Goal: Task Accomplishment & Management: Manage account settings

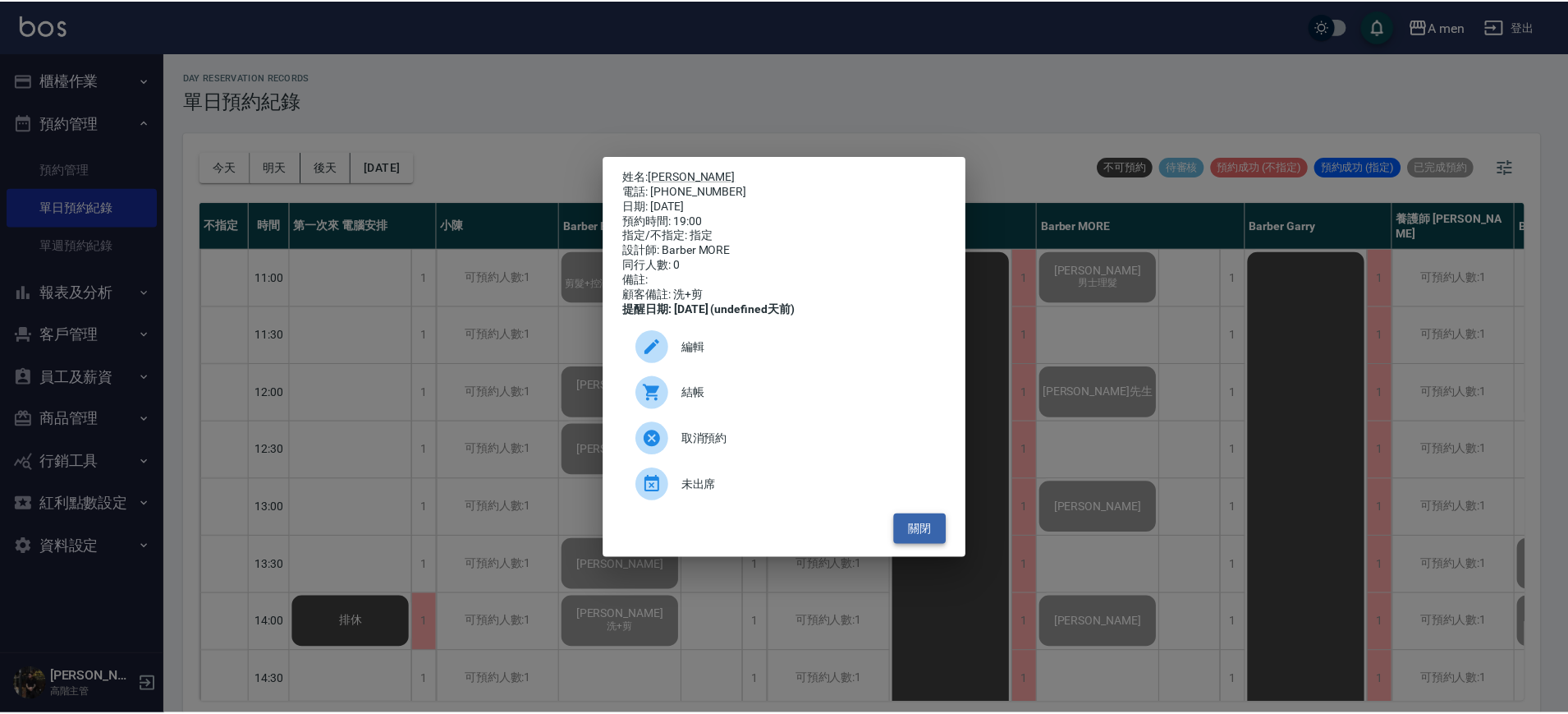
scroll to position [821, 324]
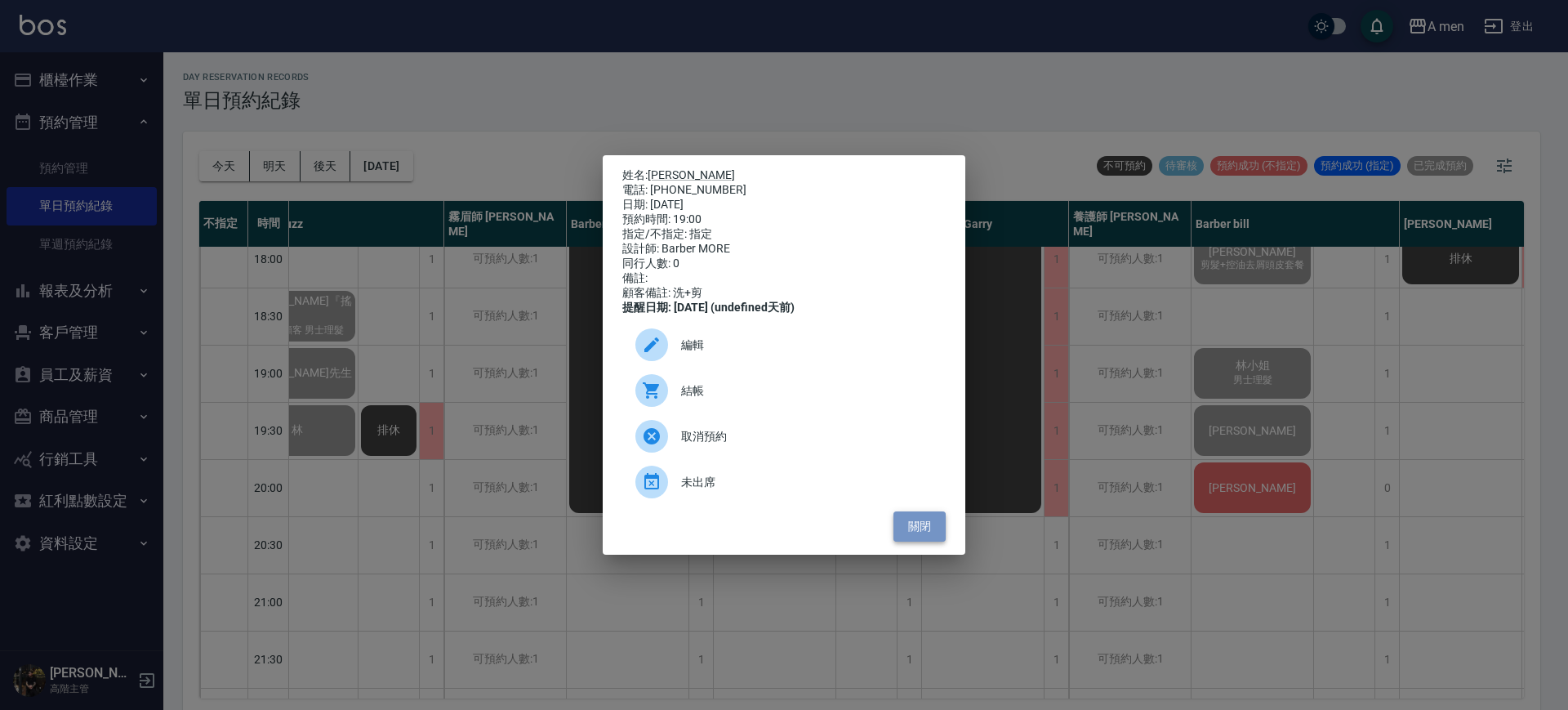
click at [913, 535] on button "關閉" at bounding box center [920, 525] width 52 height 30
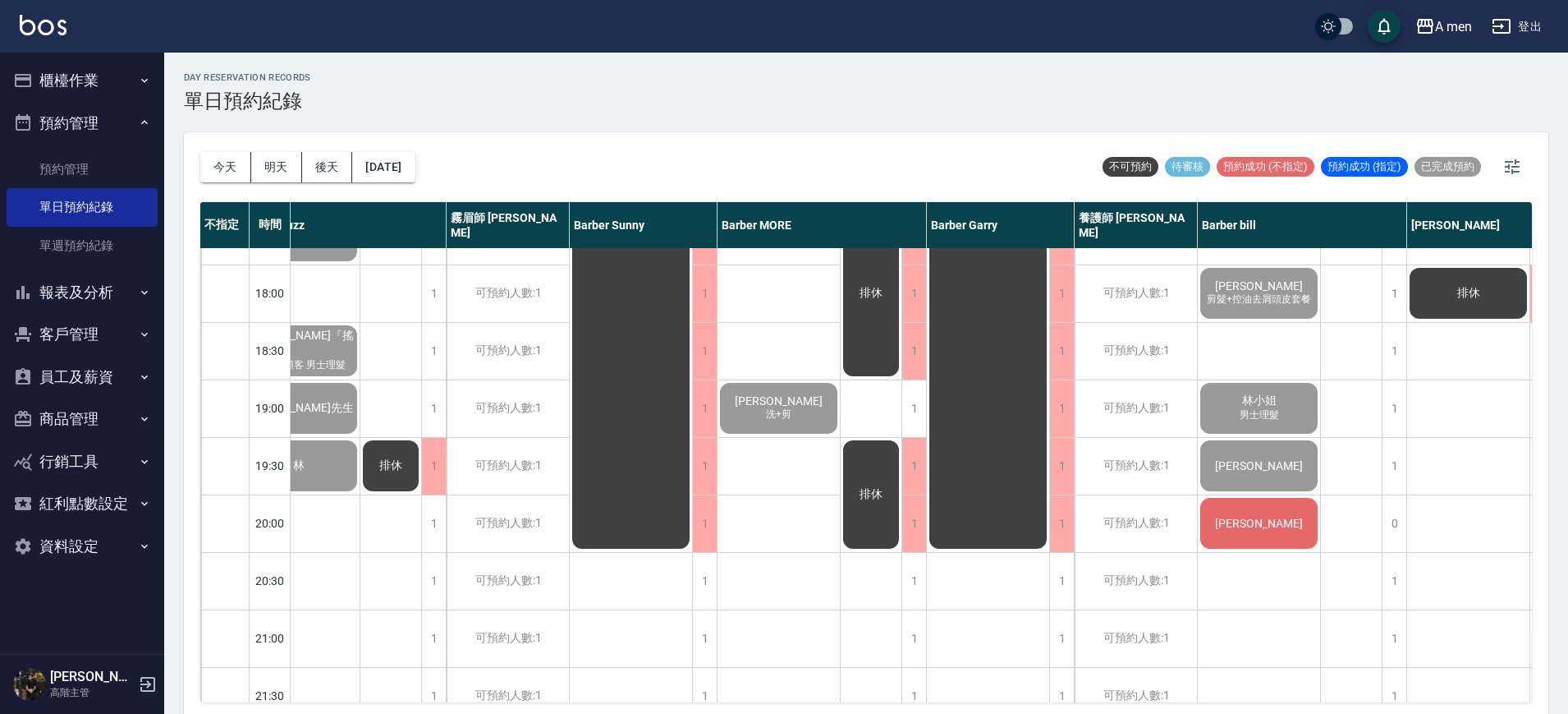
scroll to position [789, 324]
click at [917, 537] on div "1" at bounding box center [913, 522] width 24 height 57
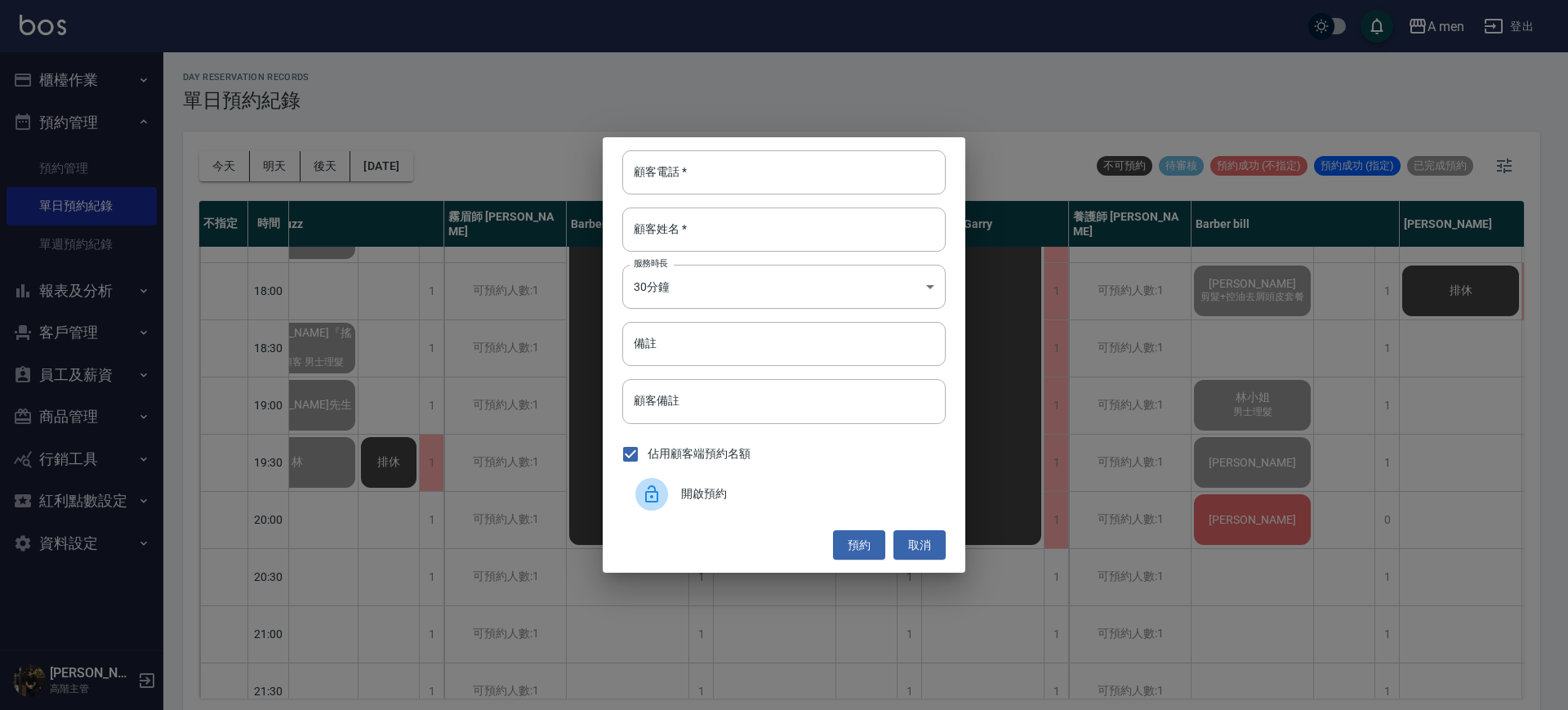
click at [912, 534] on button "取消" at bounding box center [920, 545] width 52 height 30
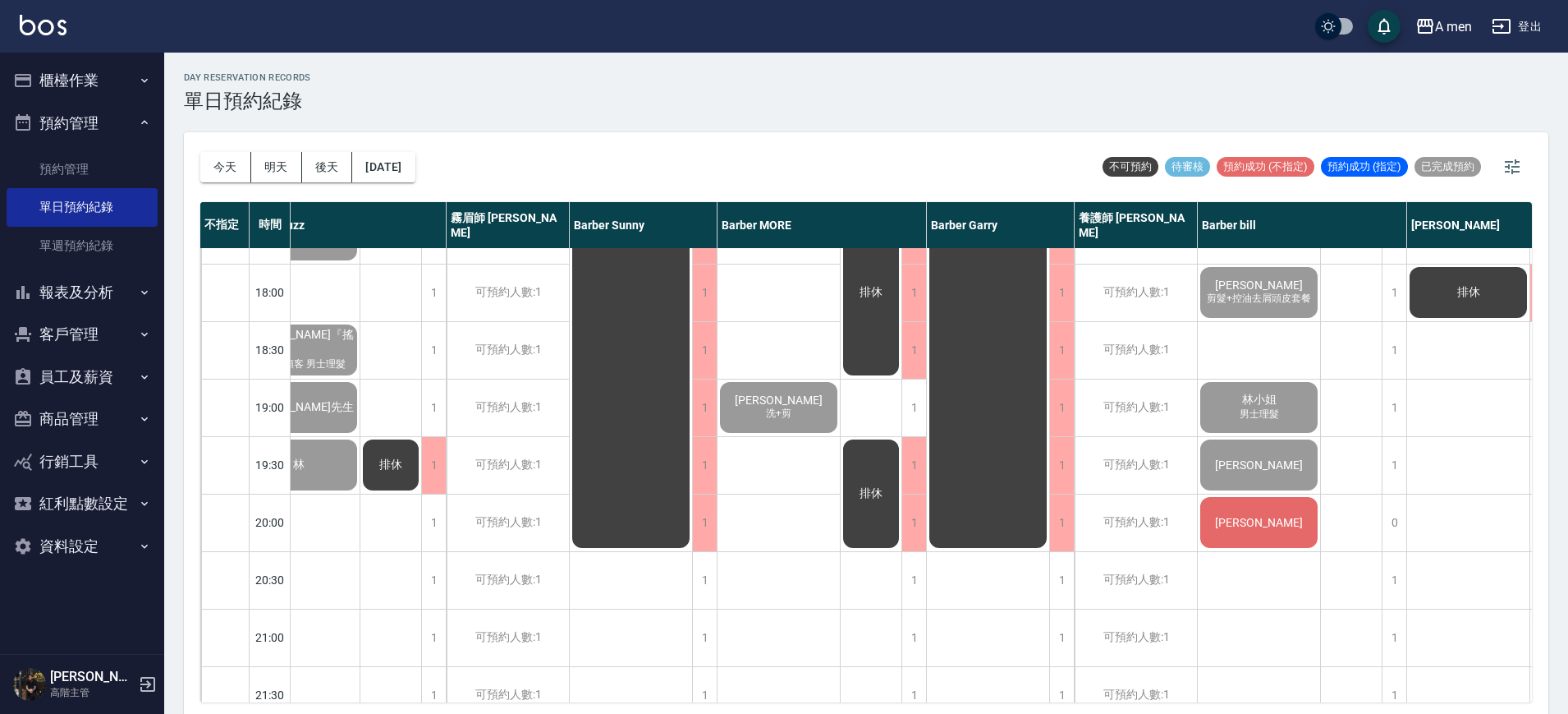
click at [1260, 521] on span "[PERSON_NAME]" at bounding box center [1259, 522] width 95 height 14
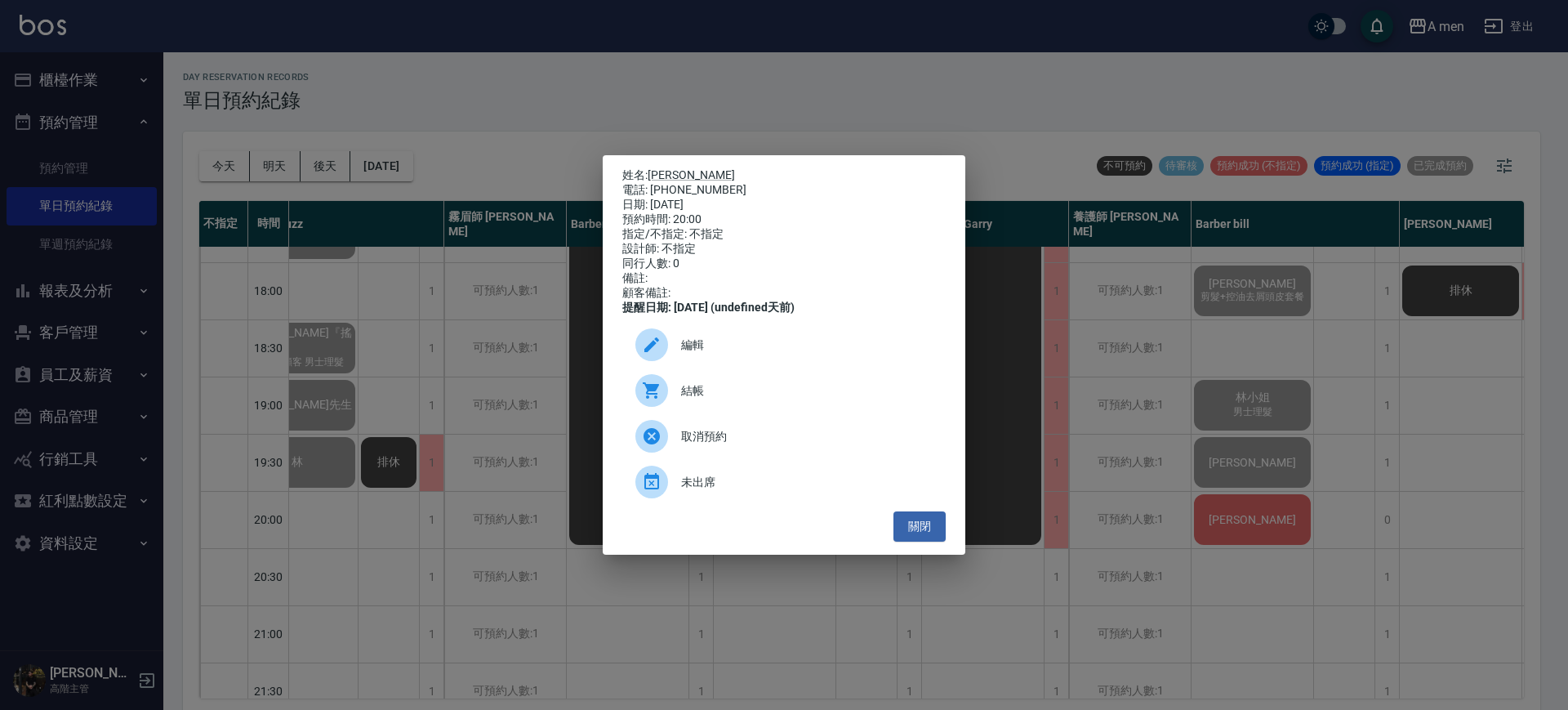
click at [787, 388] on div "結帳" at bounding box center [784, 391] width 323 height 46
click at [904, 537] on button "關閉" at bounding box center [920, 525] width 52 height 30
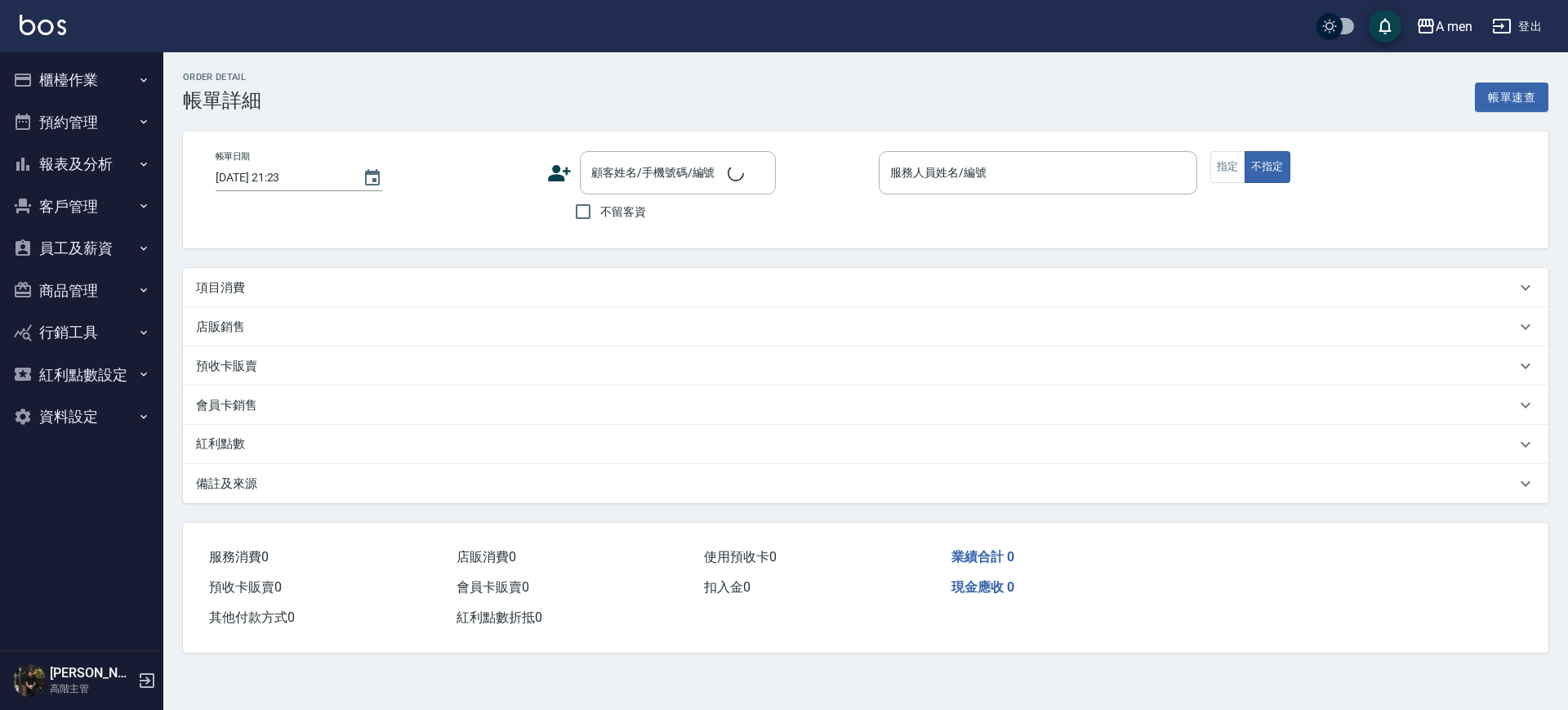
type input "2025/09/18 20:00"
type input "Barber bill-006"
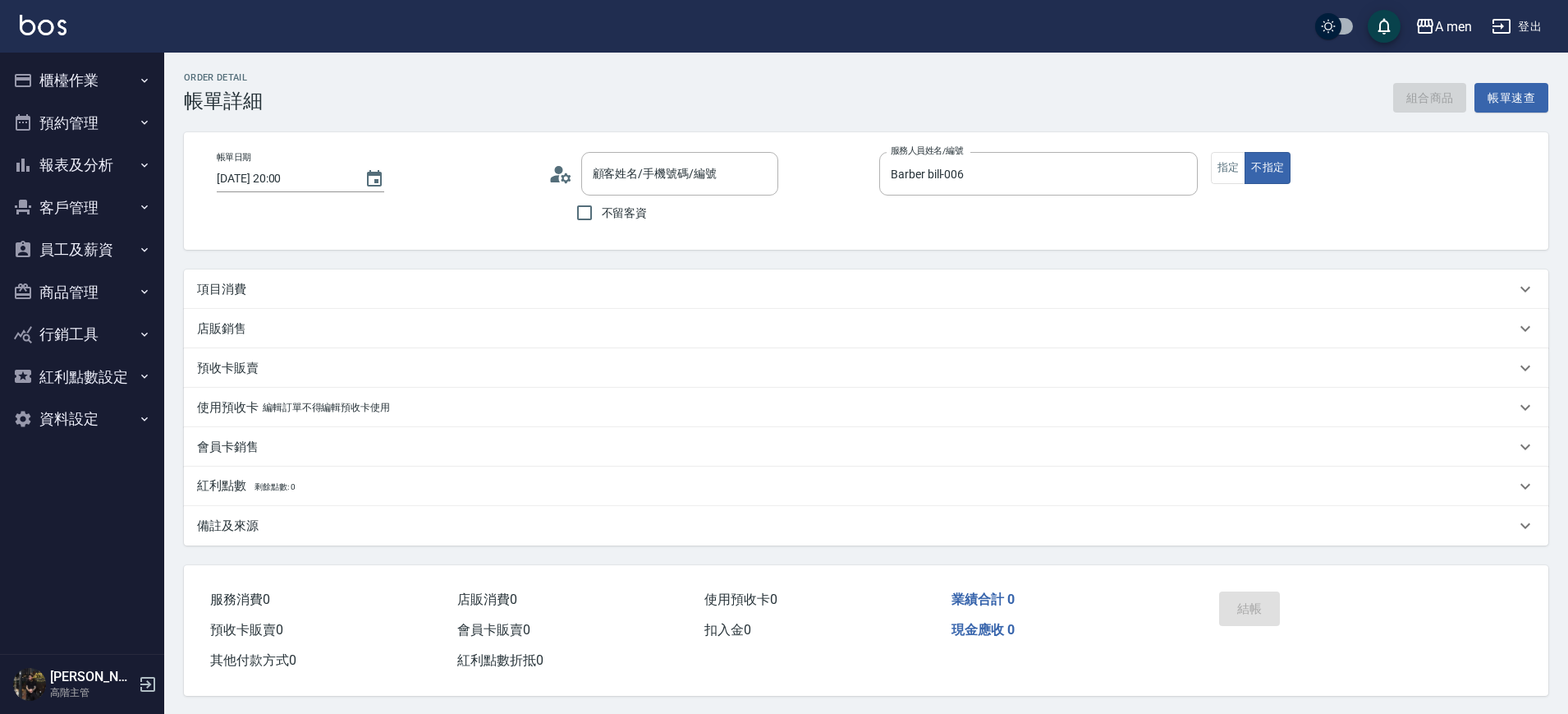
type input "盧/0903009969/null"
click at [1446, 95] on button "組合商品" at bounding box center [1430, 98] width 74 height 30
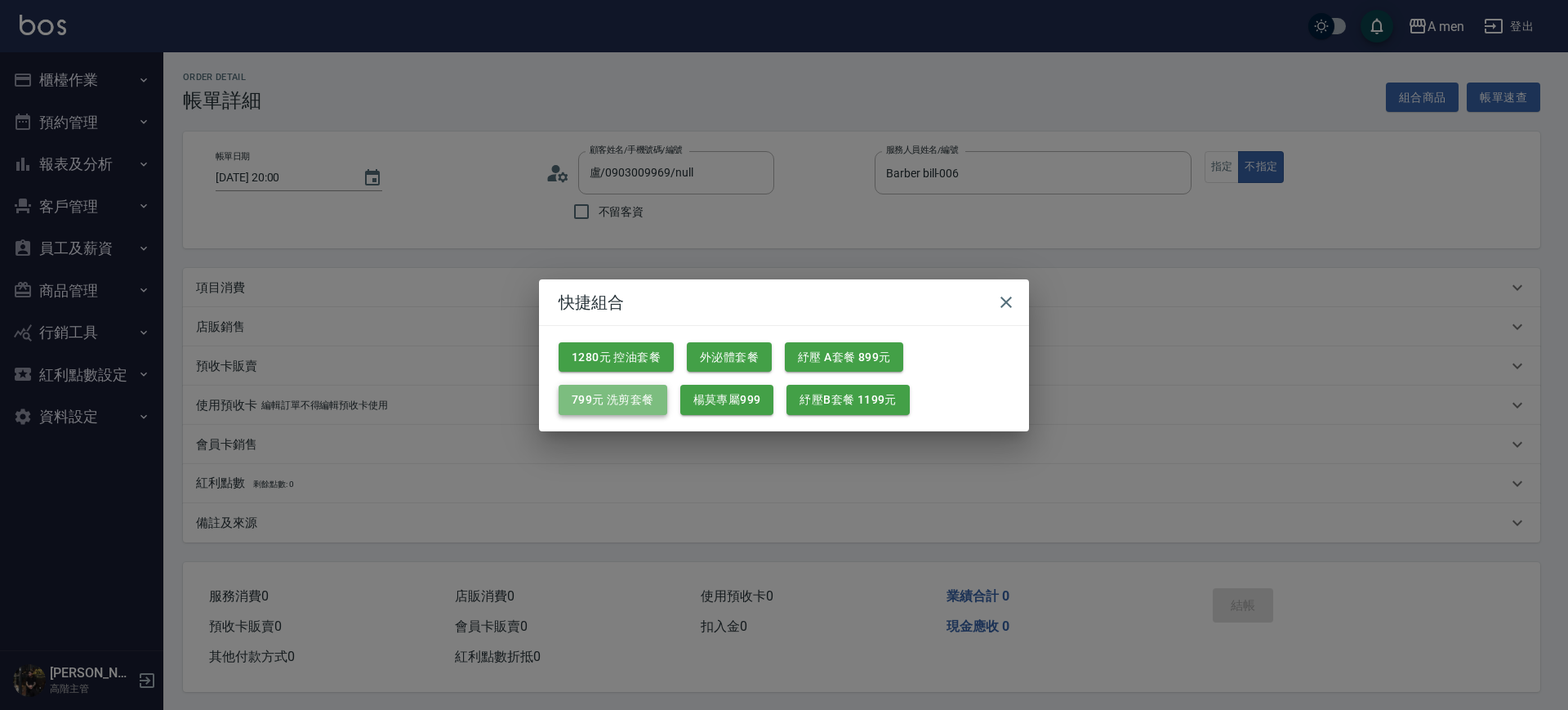
click at [600, 387] on button "799元 洗剪套餐" at bounding box center [613, 399] width 109 height 30
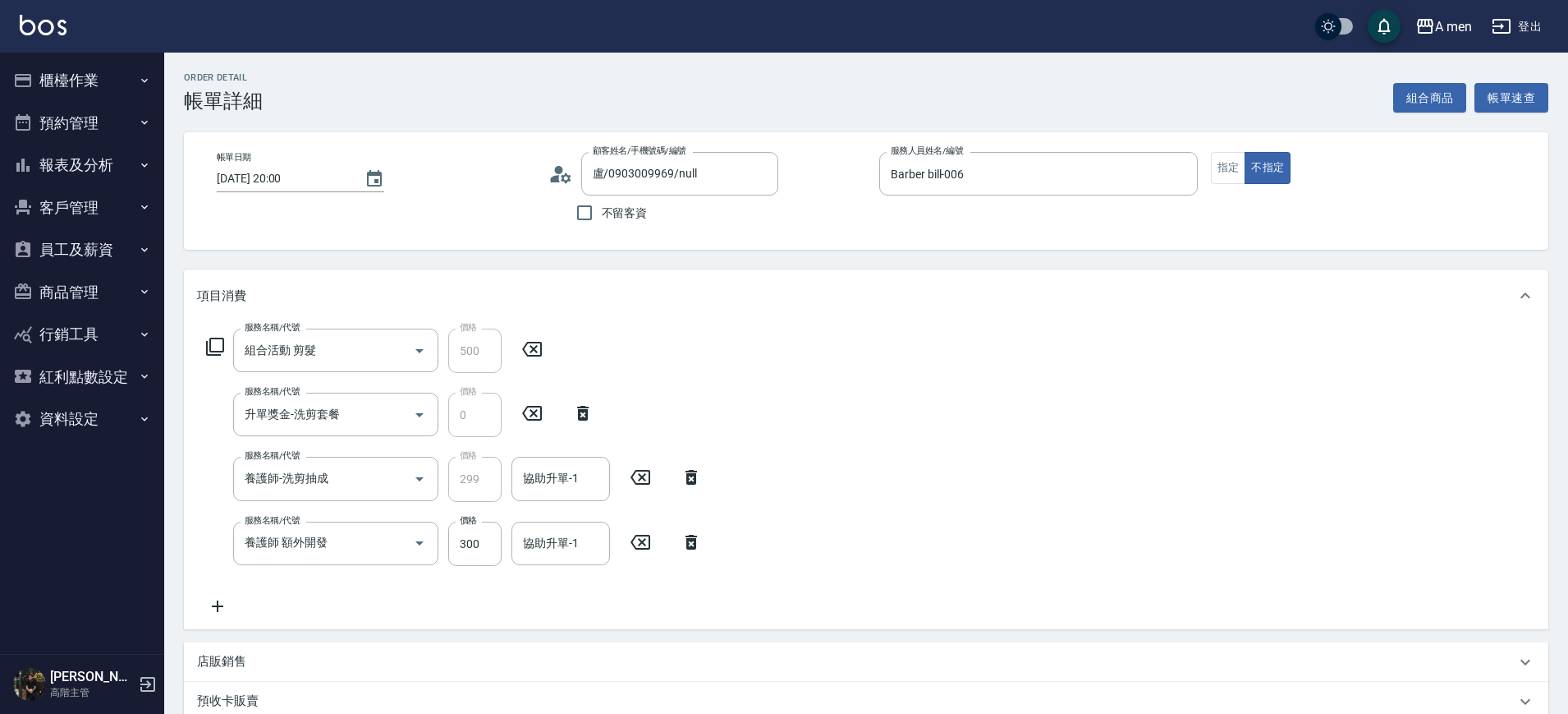
click at [704, 532] on icon at bounding box center [691, 542] width 41 height 19
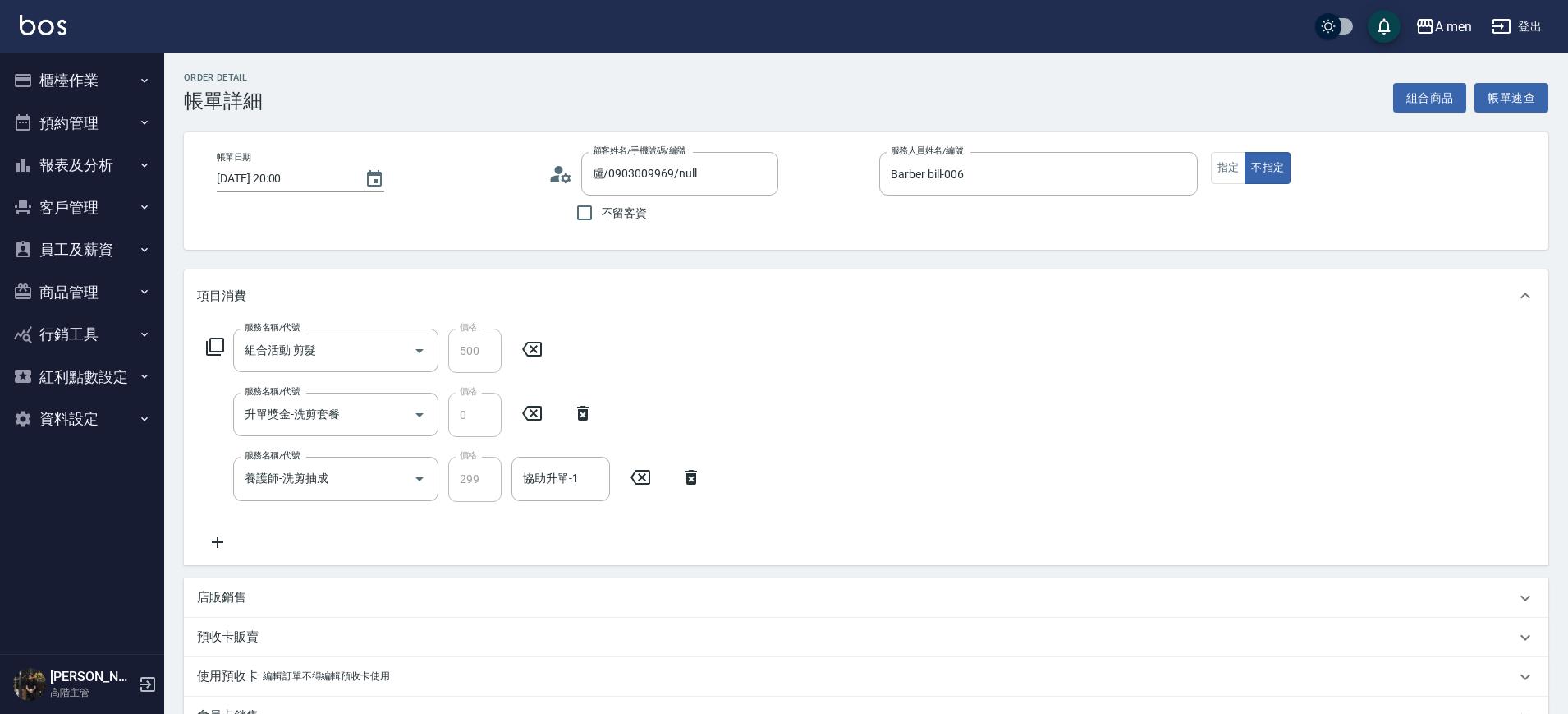
click at [554, 470] on div "協助升單-1 協助升單-1" at bounding box center [561, 478] width 99 height 44
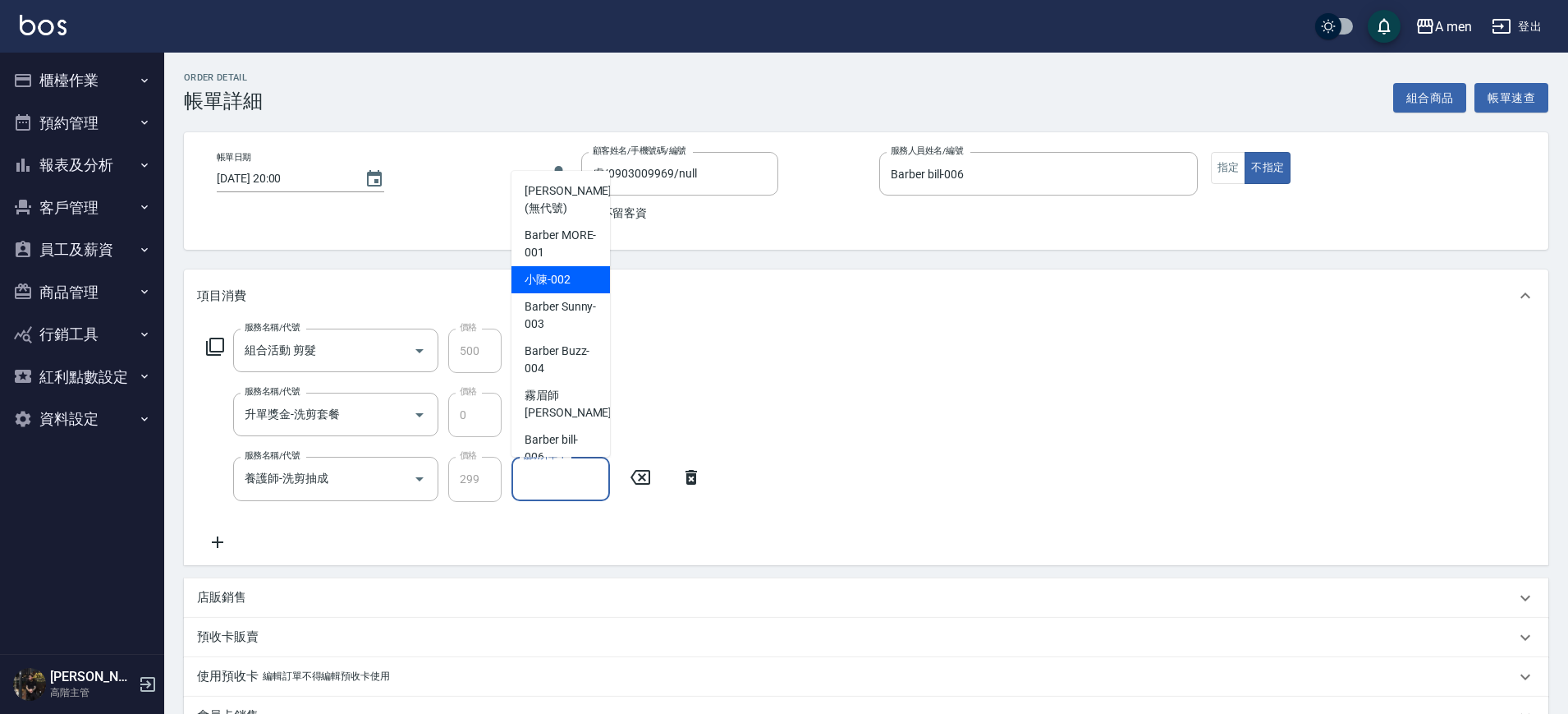
click at [540, 289] on div "小陳 -002" at bounding box center [561, 280] width 99 height 27
type input "小陳-002"
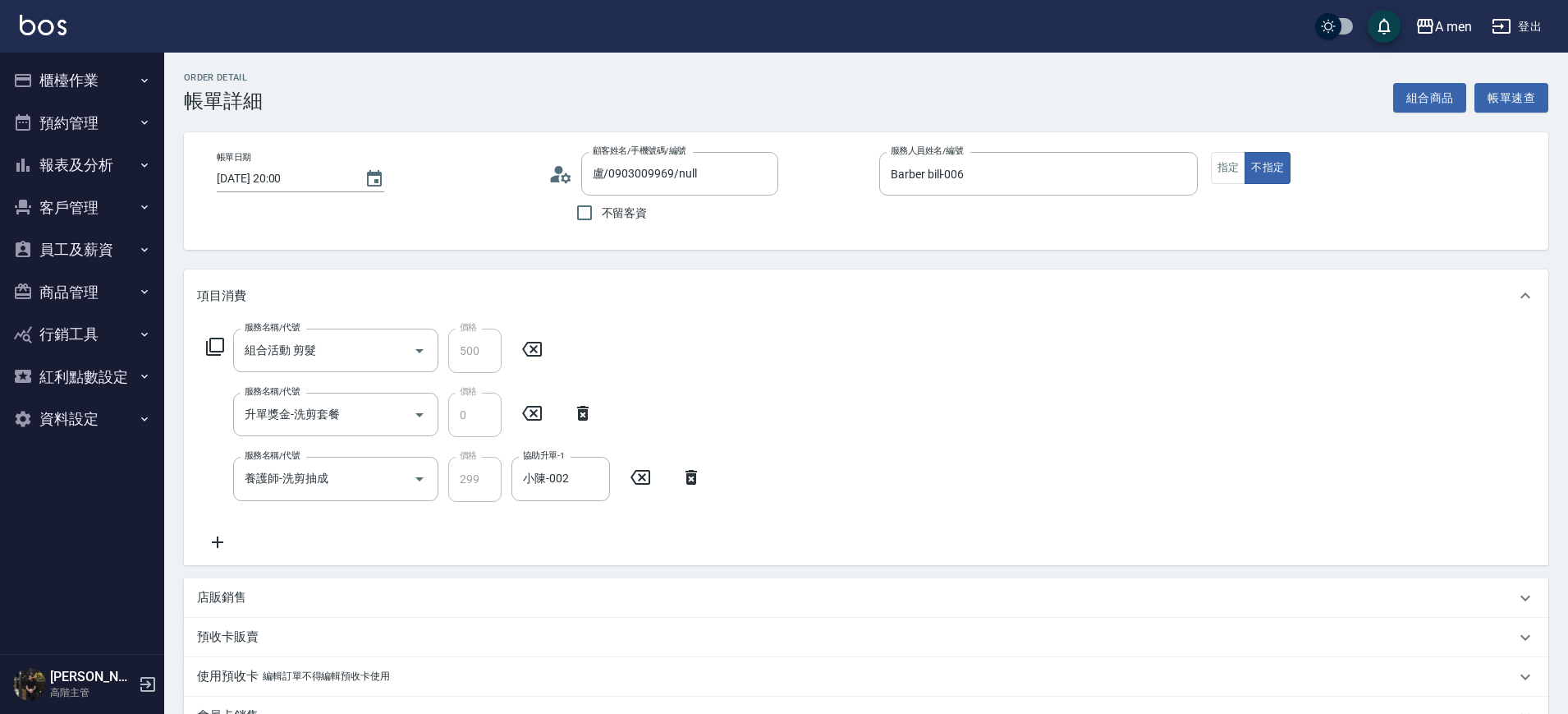
click at [1021, 544] on div "服務名稱/代號 組合活動 剪髮 服務名稱/代號 價格 500 價格 服務名稱/代號 升單獎金-洗剪套餐 服務名稱/代號 價格 0 價格 服務名稱/代號 養護師…" at bounding box center [866, 443] width 1365 height 242
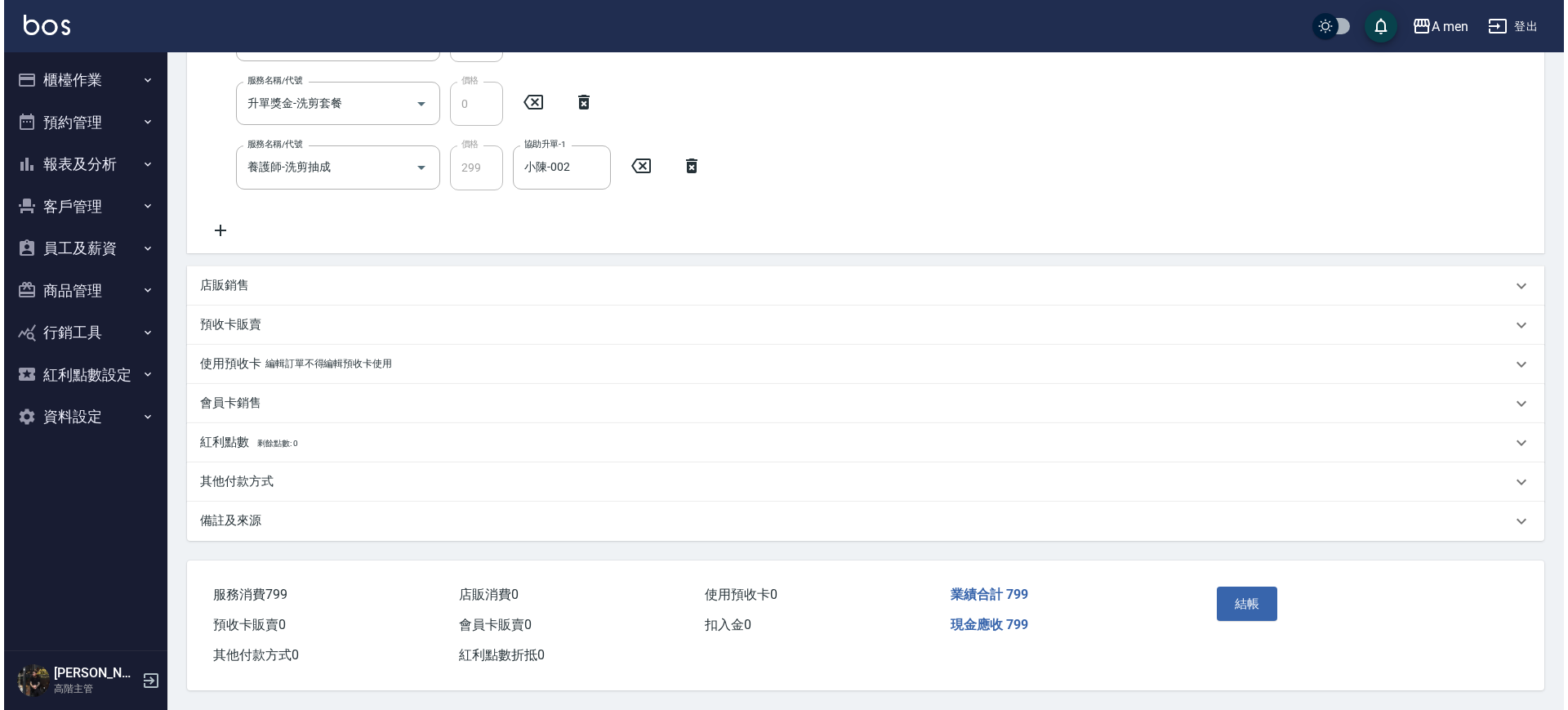
scroll to position [316, 0]
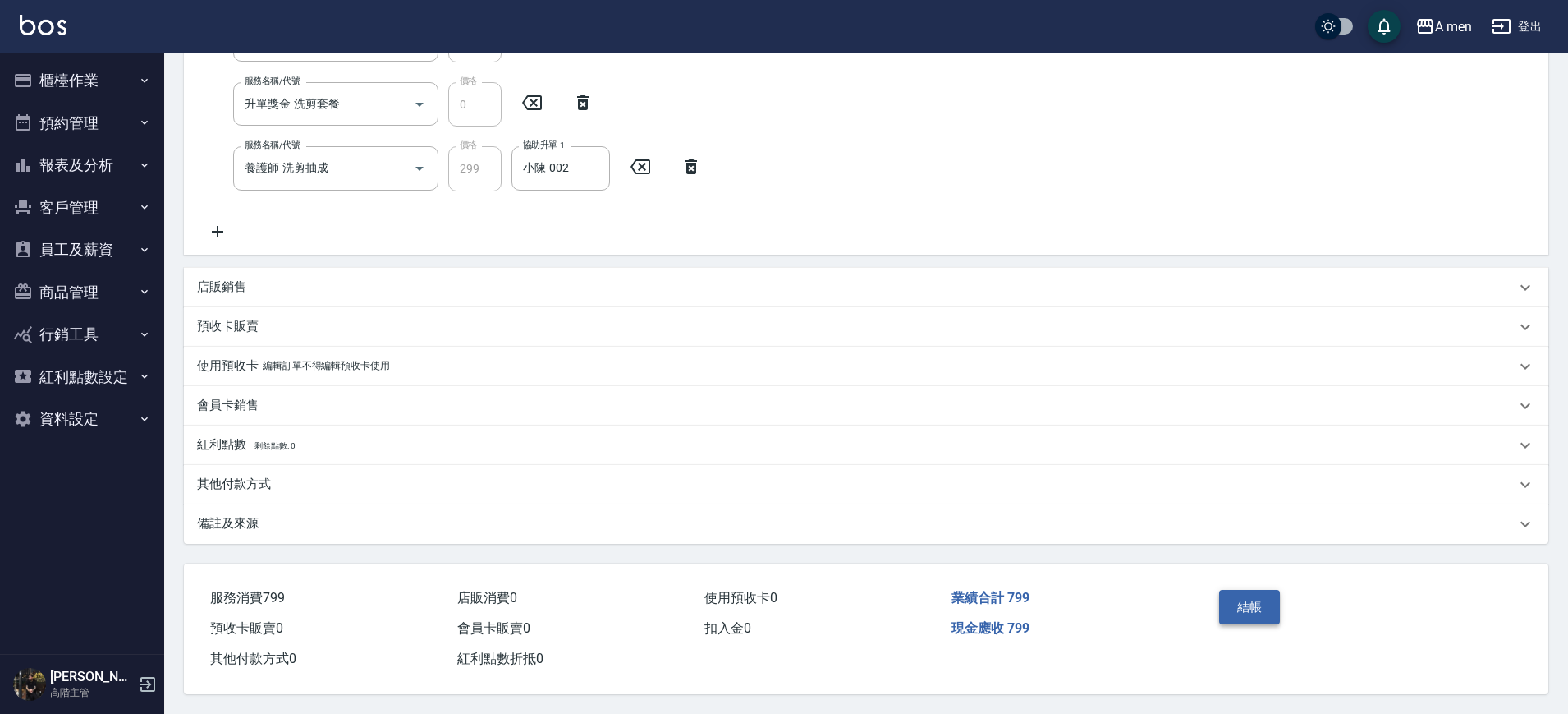
click at [1235, 597] on button "結帳" at bounding box center [1250, 607] width 62 height 35
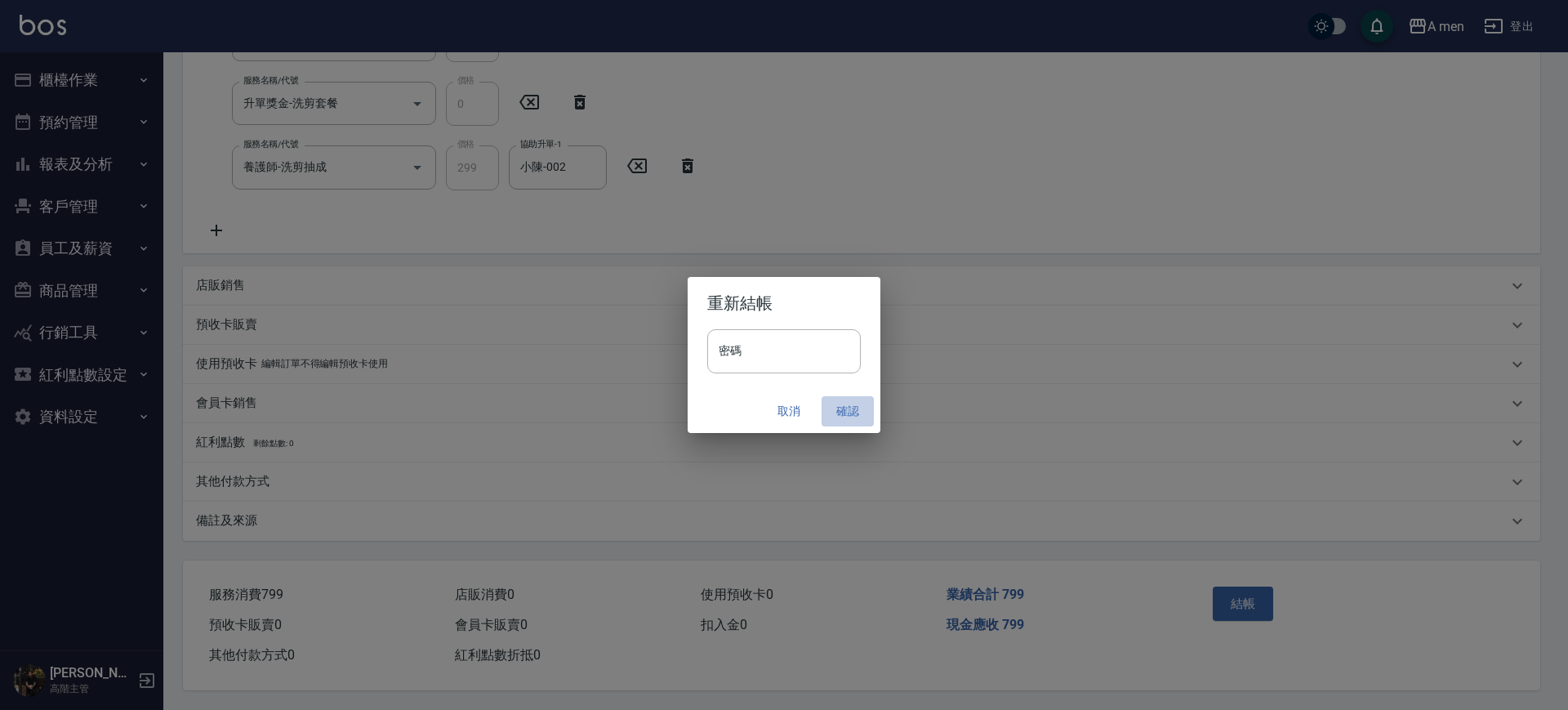
click at [853, 404] on button "確認" at bounding box center [847, 411] width 52 height 30
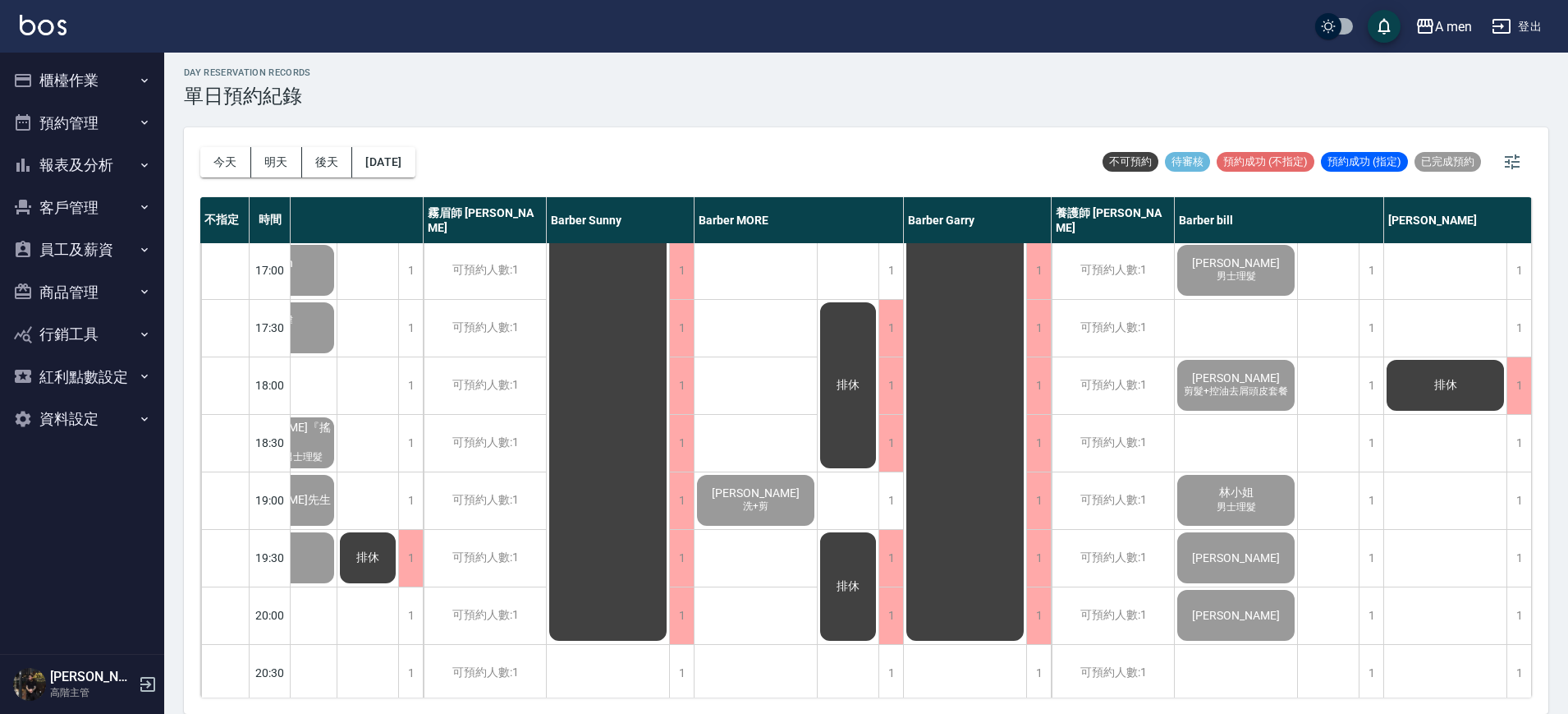
scroll to position [178, 356]
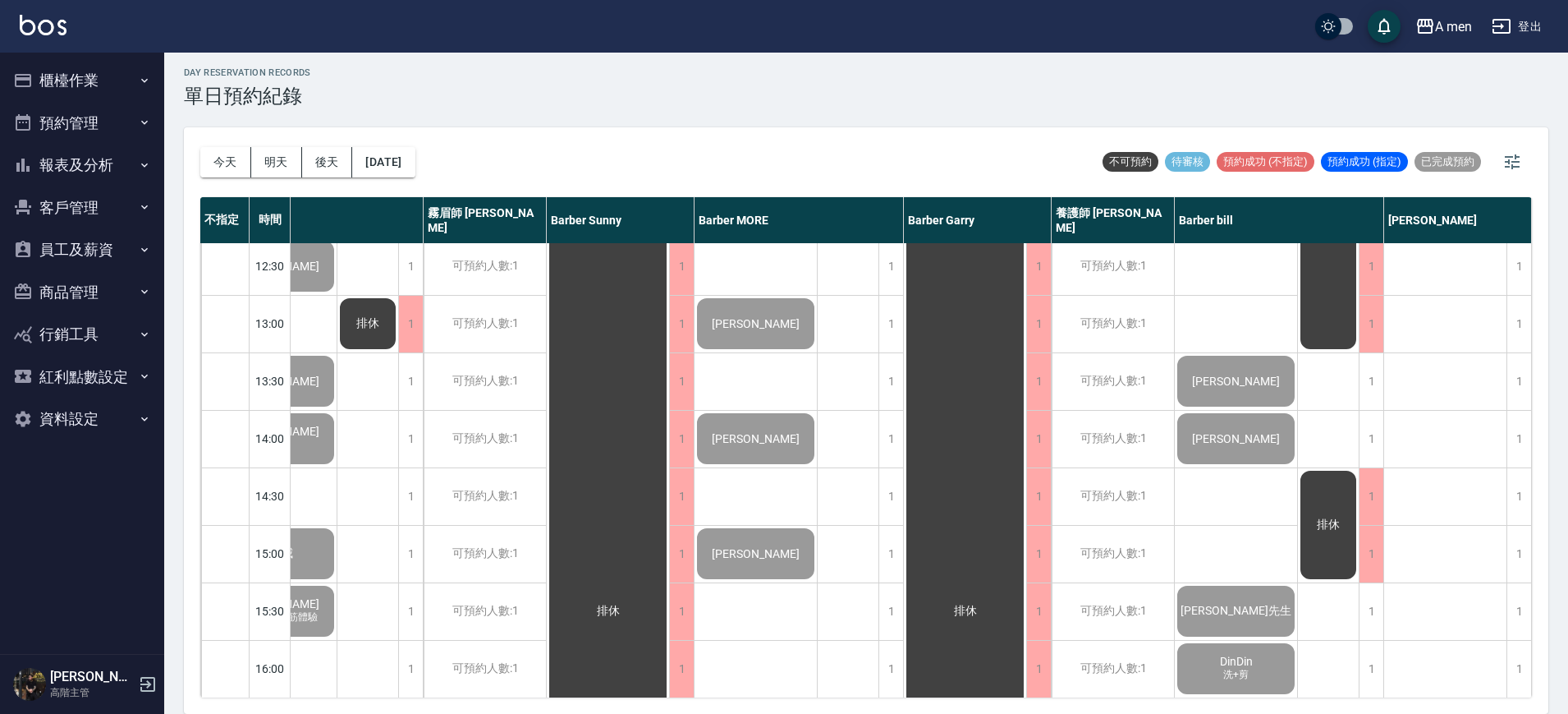
drag, startPoint x: 49, startPoint y: 70, endPoint x: 97, endPoint y: 139, distance: 84.1
click at [50, 72] on button "櫃檯作業" at bounding box center [82, 80] width 151 height 43
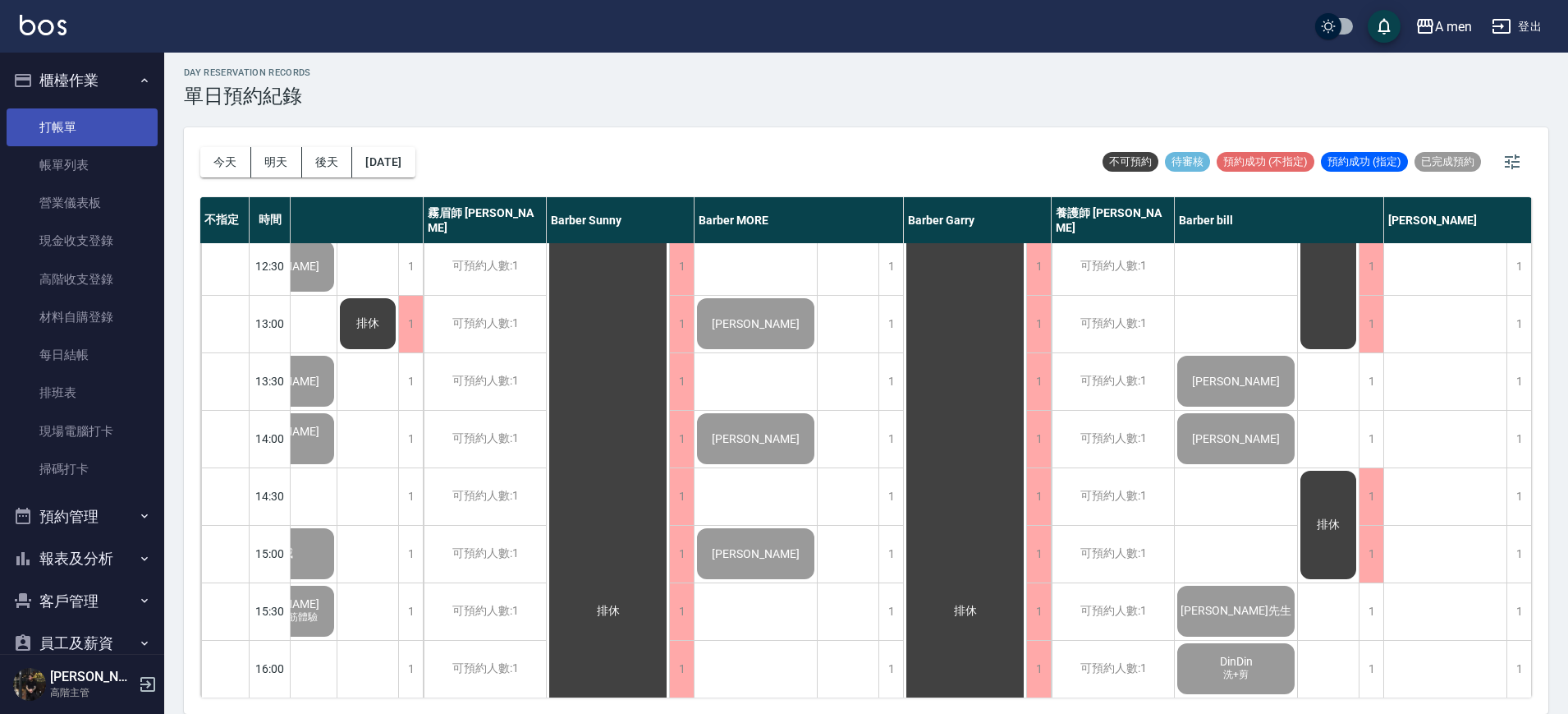
click at [103, 144] on link "打帳單" at bounding box center [82, 127] width 151 height 38
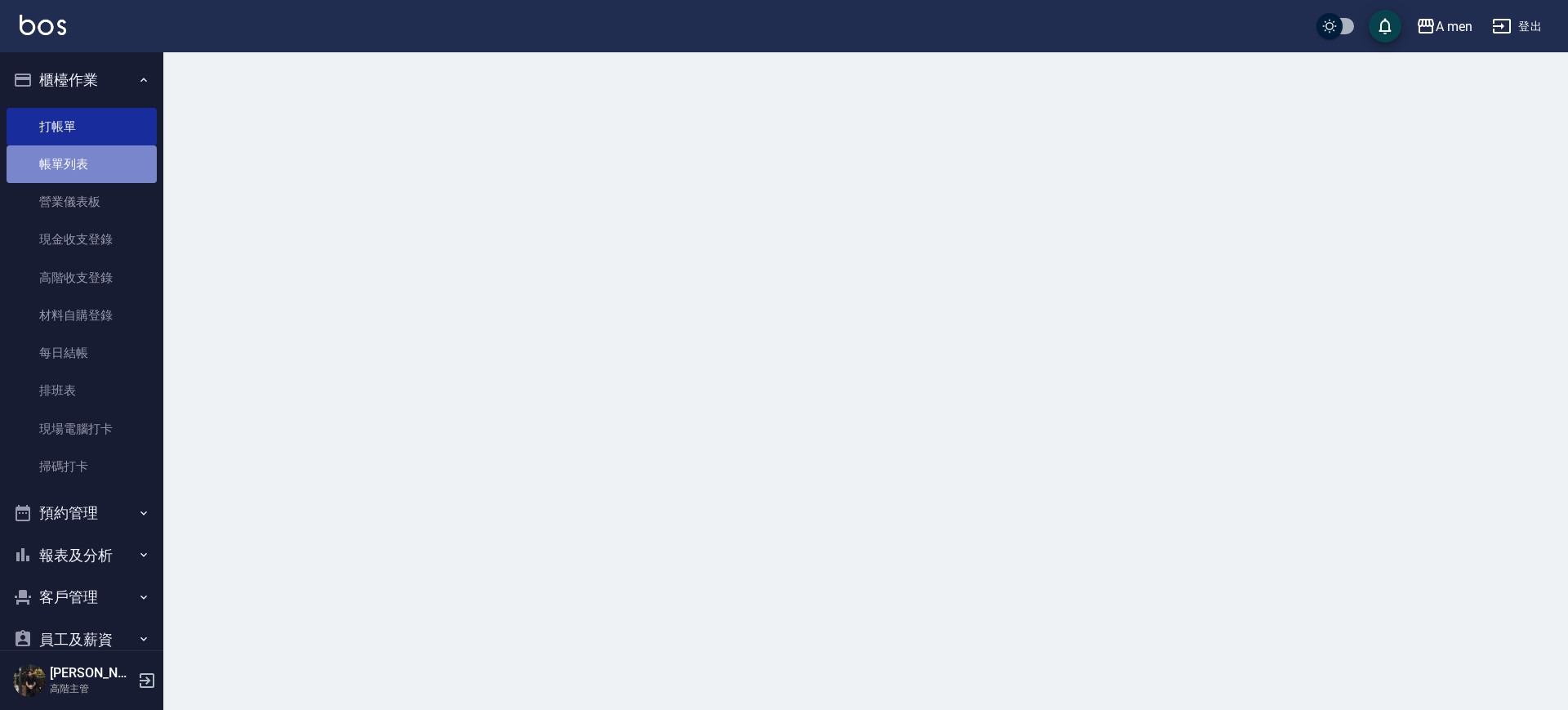
click at [119, 151] on link "帳單列表" at bounding box center [82, 164] width 150 height 38
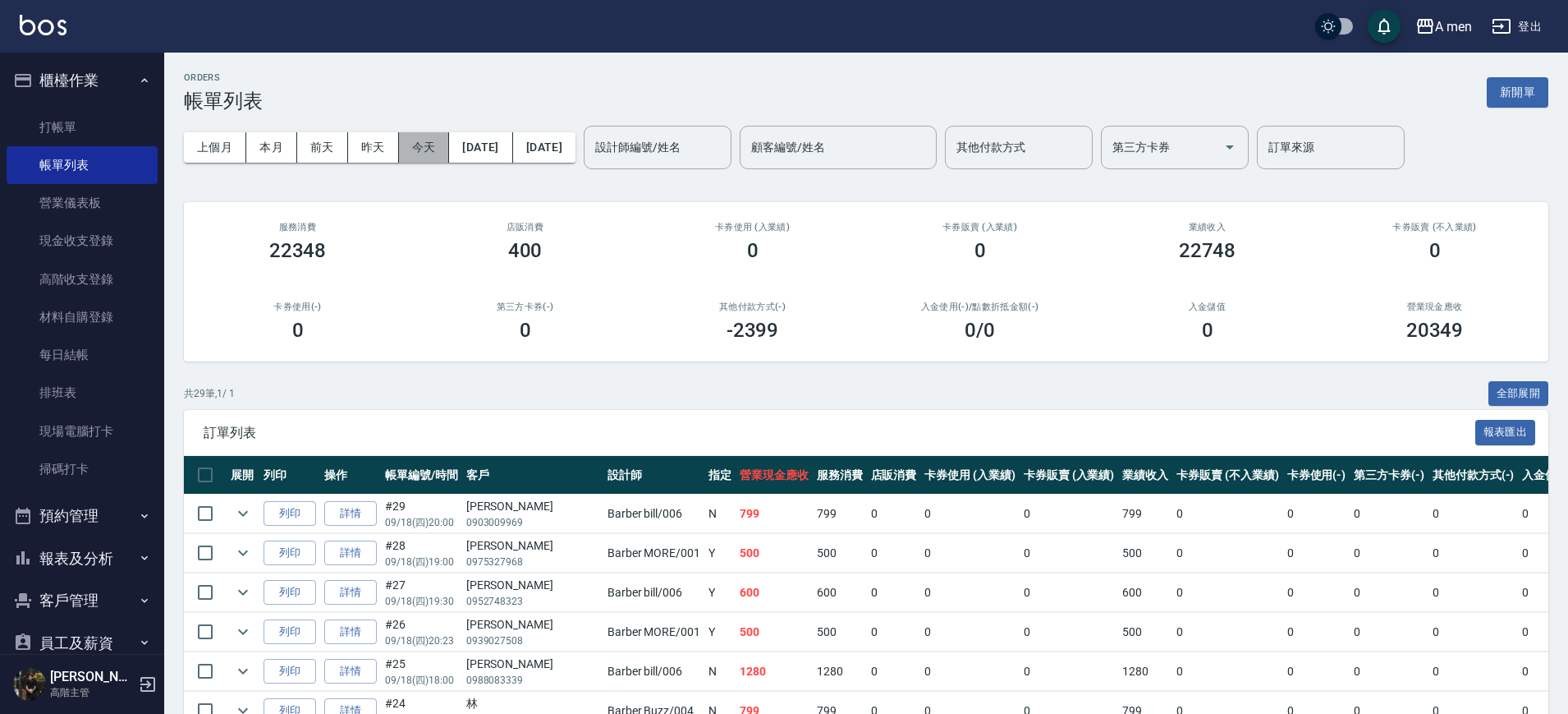
click at [432, 149] on button "今天" at bounding box center [424, 147] width 51 height 30
click at [696, 341] on div "其他付款方式(-) -2399" at bounding box center [752, 321] width 227 height 79
click at [75, 253] on link "現金收支登錄" at bounding box center [82, 240] width 151 height 38
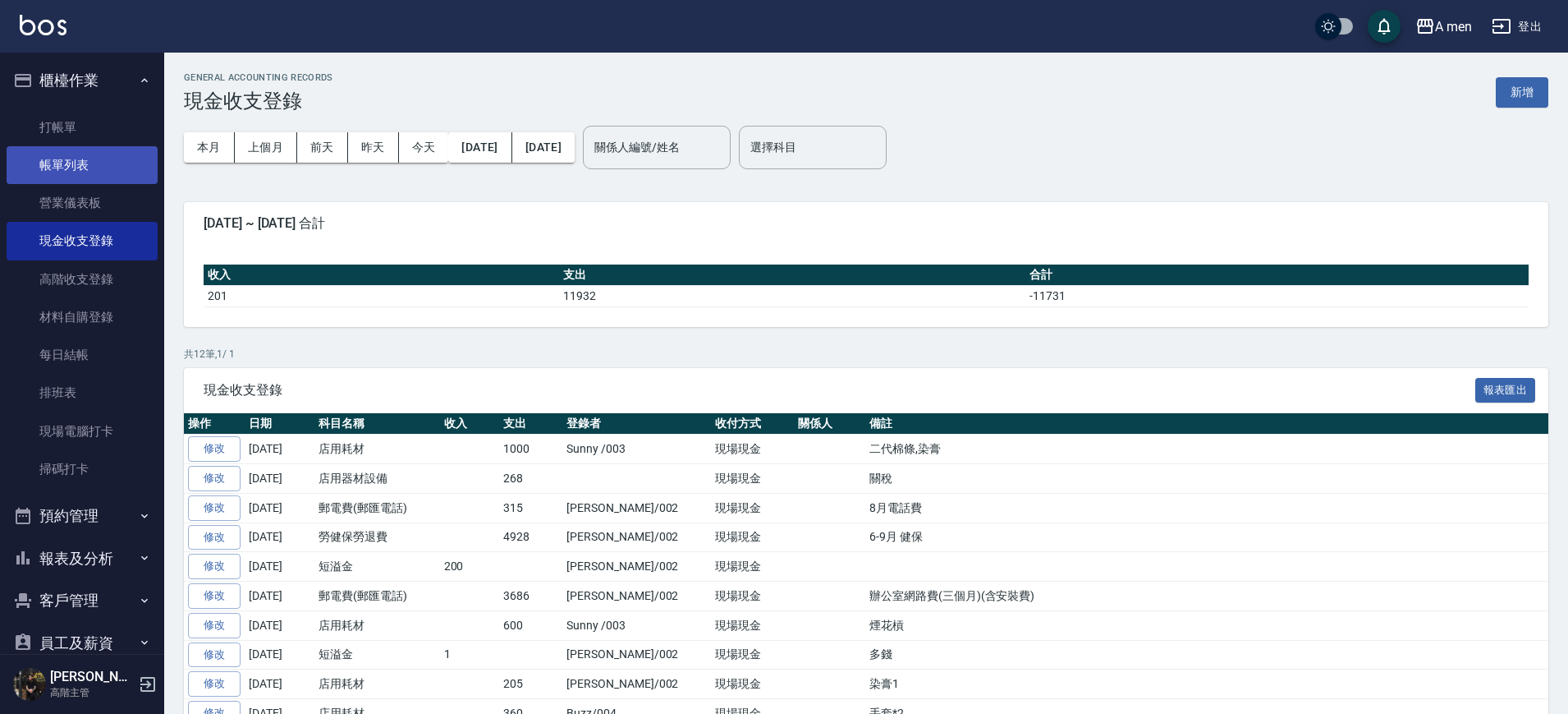
click at [88, 149] on link "帳單列表" at bounding box center [82, 164] width 151 height 38
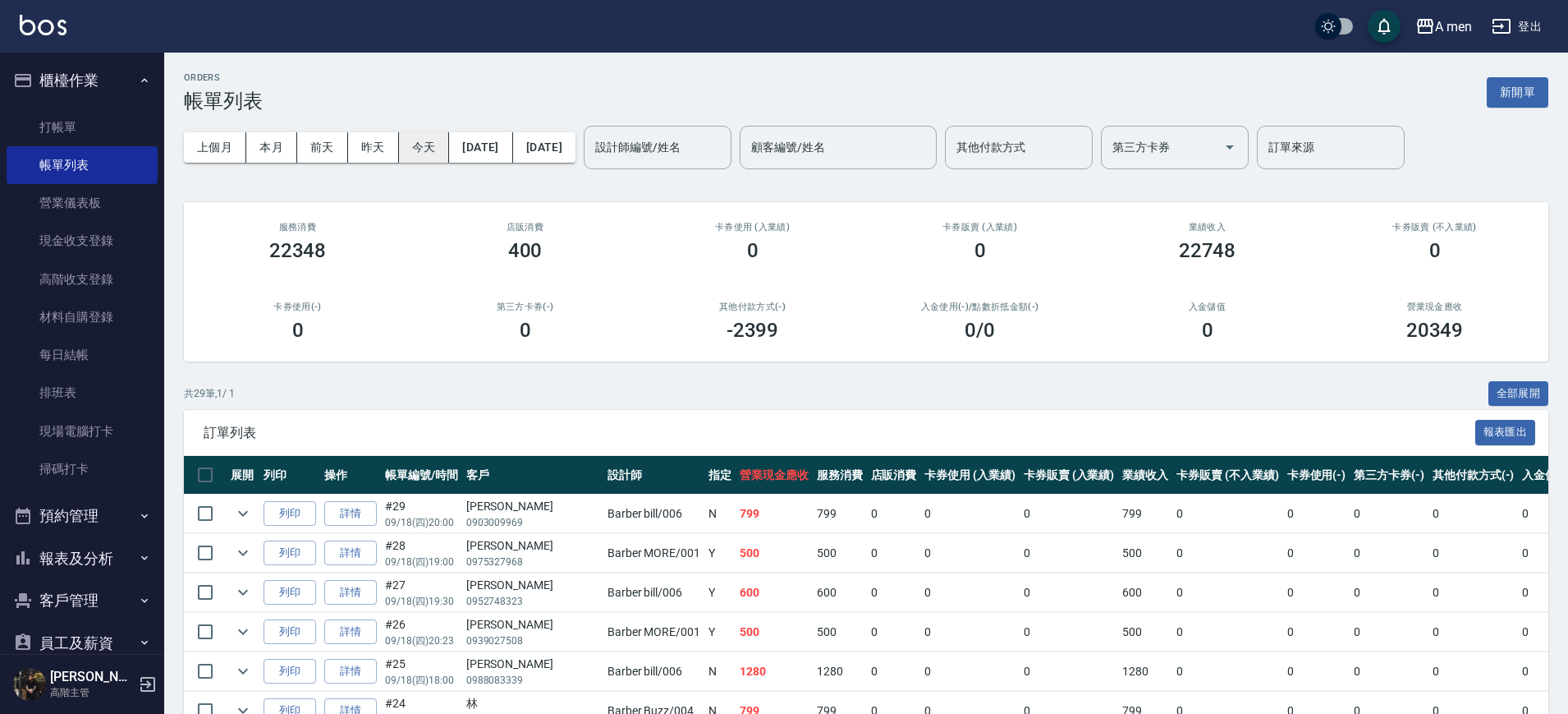
click at [416, 154] on button "今天" at bounding box center [424, 147] width 51 height 30
click at [755, 344] on div "其他付款方式(-) -2399" at bounding box center [752, 321] width 227 height 79
click at [669, 351] on div "其他付款方式(-) -2399" at bounding box center [752, 321] width 227 height 79
click at [669, 350] on div "其他付款方式(-) -2399" at bounding box center [752, 321] width 227 height 79
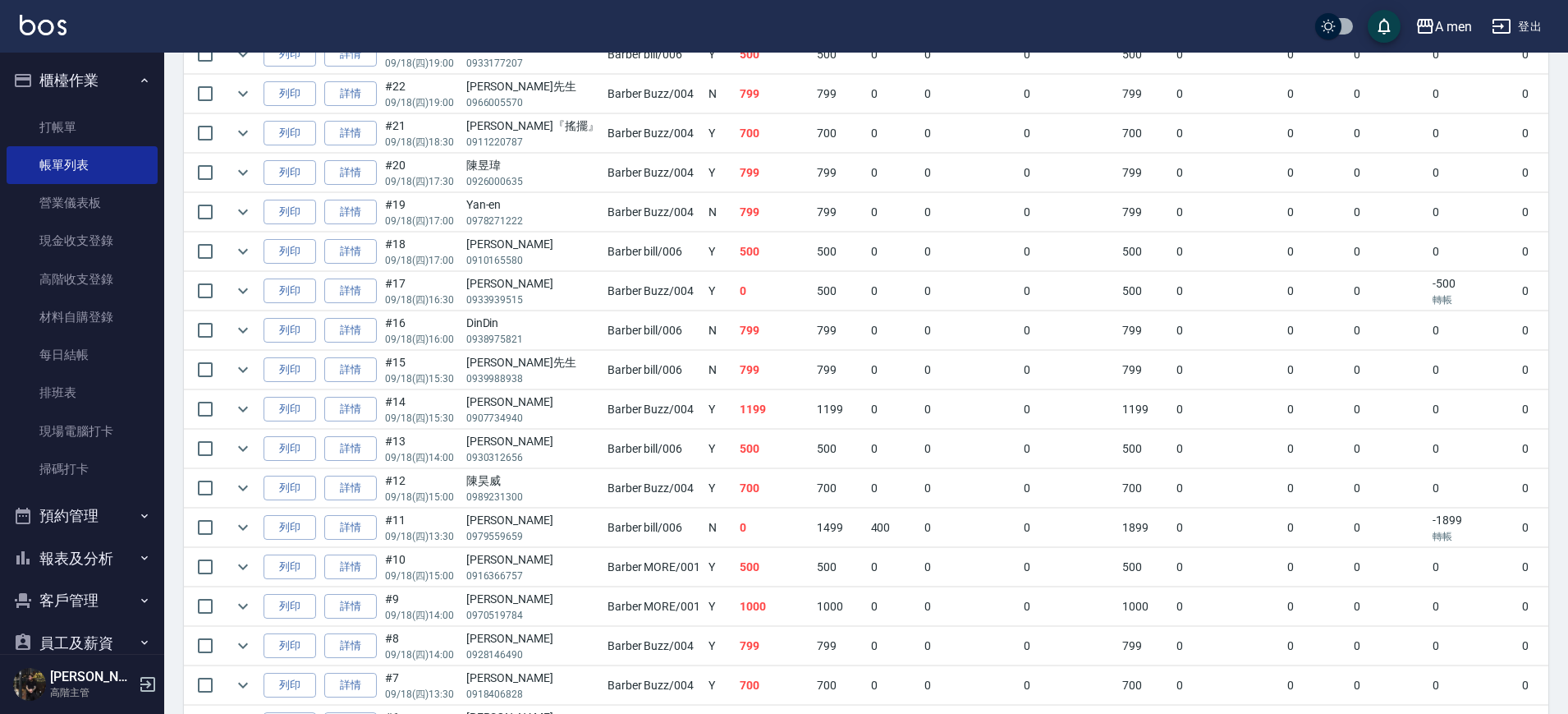
scroll to position [491, 0]
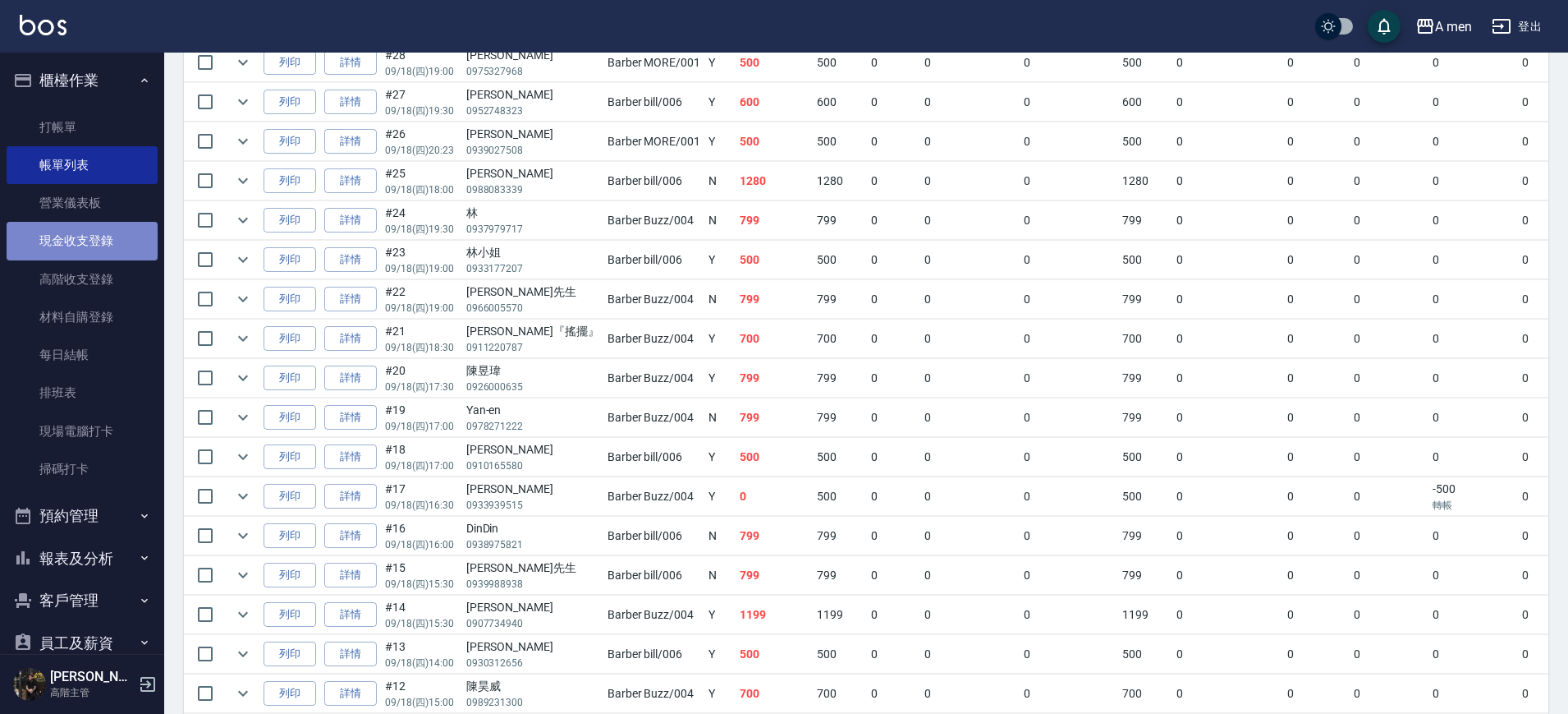
click at [93, 247] on link "現金收支登錄" at bounding box center [82, 240] width 151 height 38
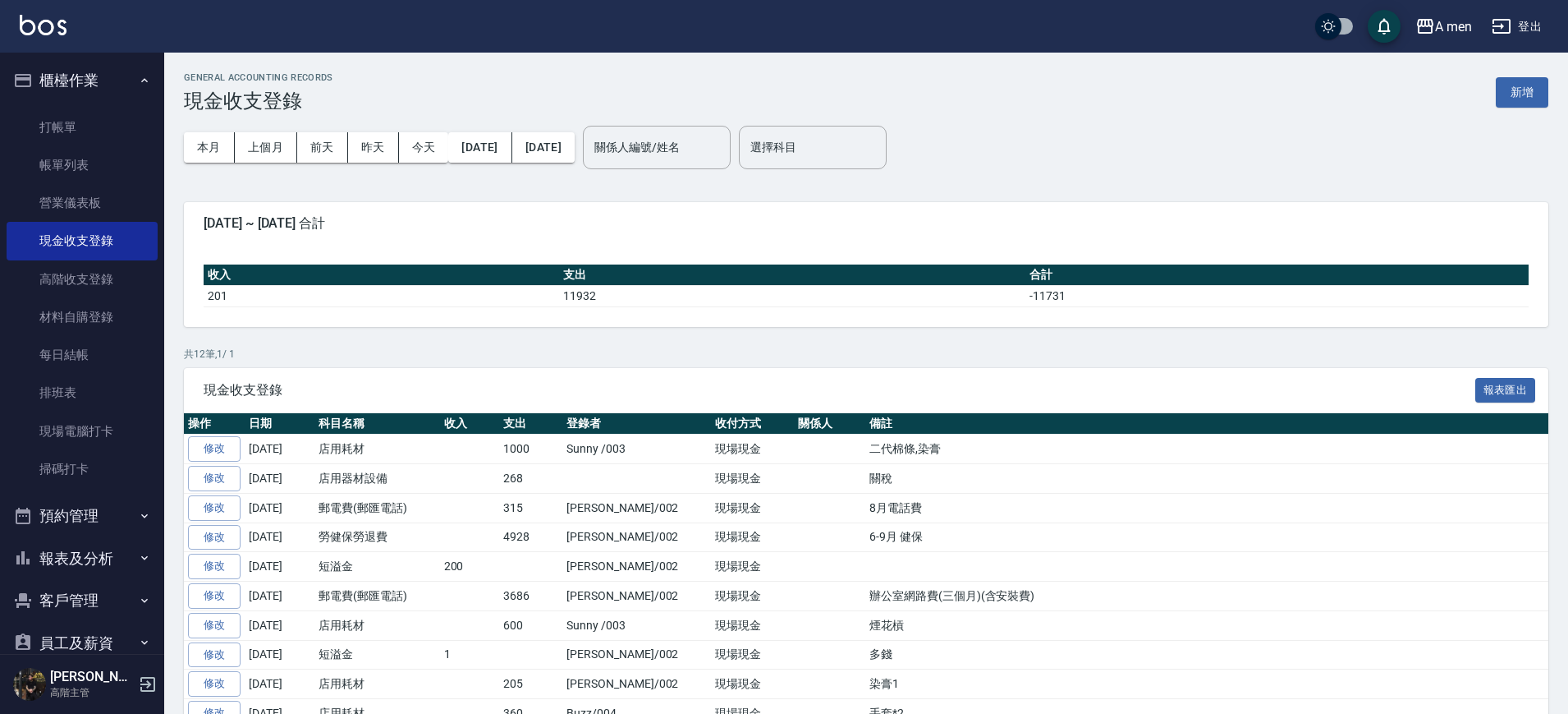
click at [589, 237] on div "2025-09-01 ~ 2025-09-18 合計 收入 支出 合計 201 11932 -11731" at bounding box center [866, 264] width 1365 height 125
click at [84, 130] on link "打帳單" at bounding box center [82, 127] width 151 height 38
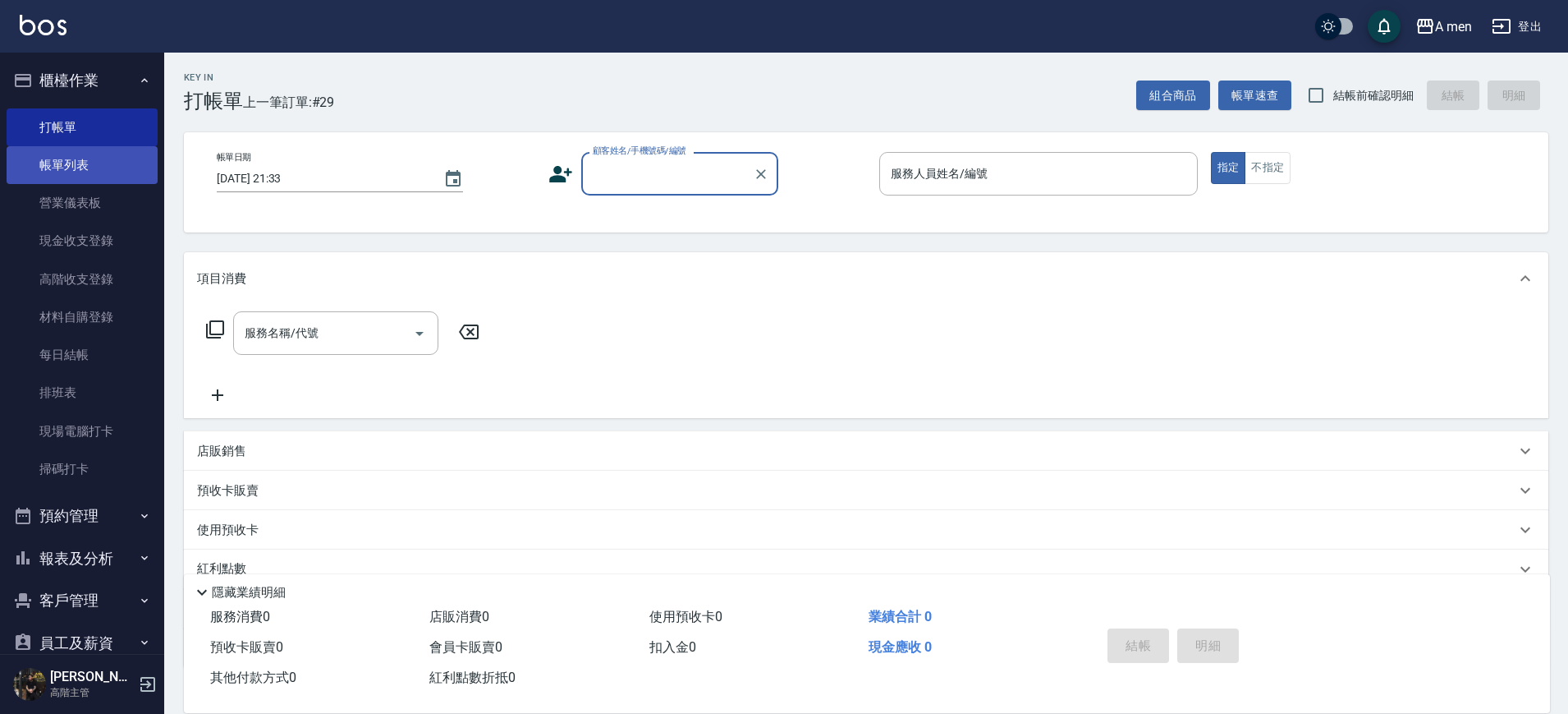
click at [96, 163] on link "帳單列表" at bounding box center [82, 164] width 151 height 38
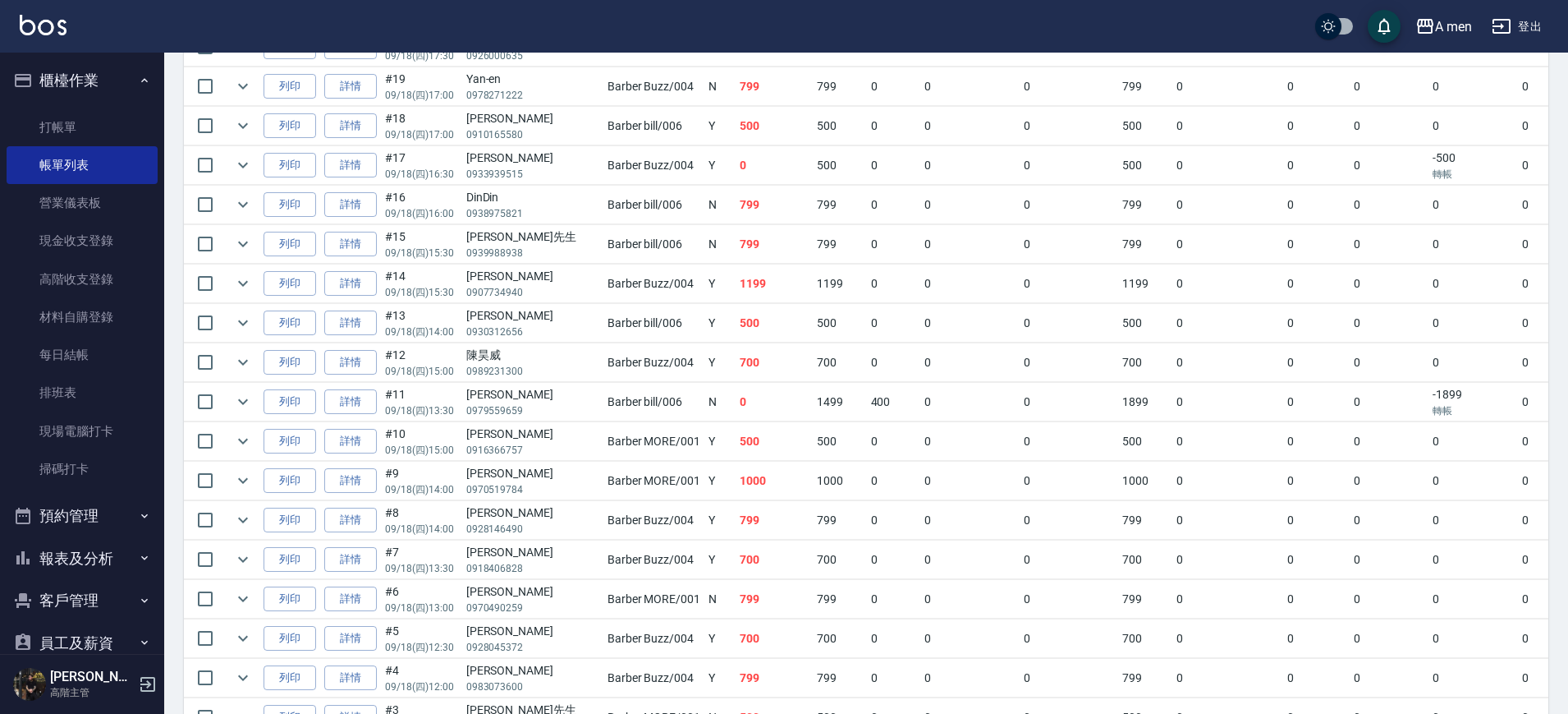
scroll to position [1003, 0]
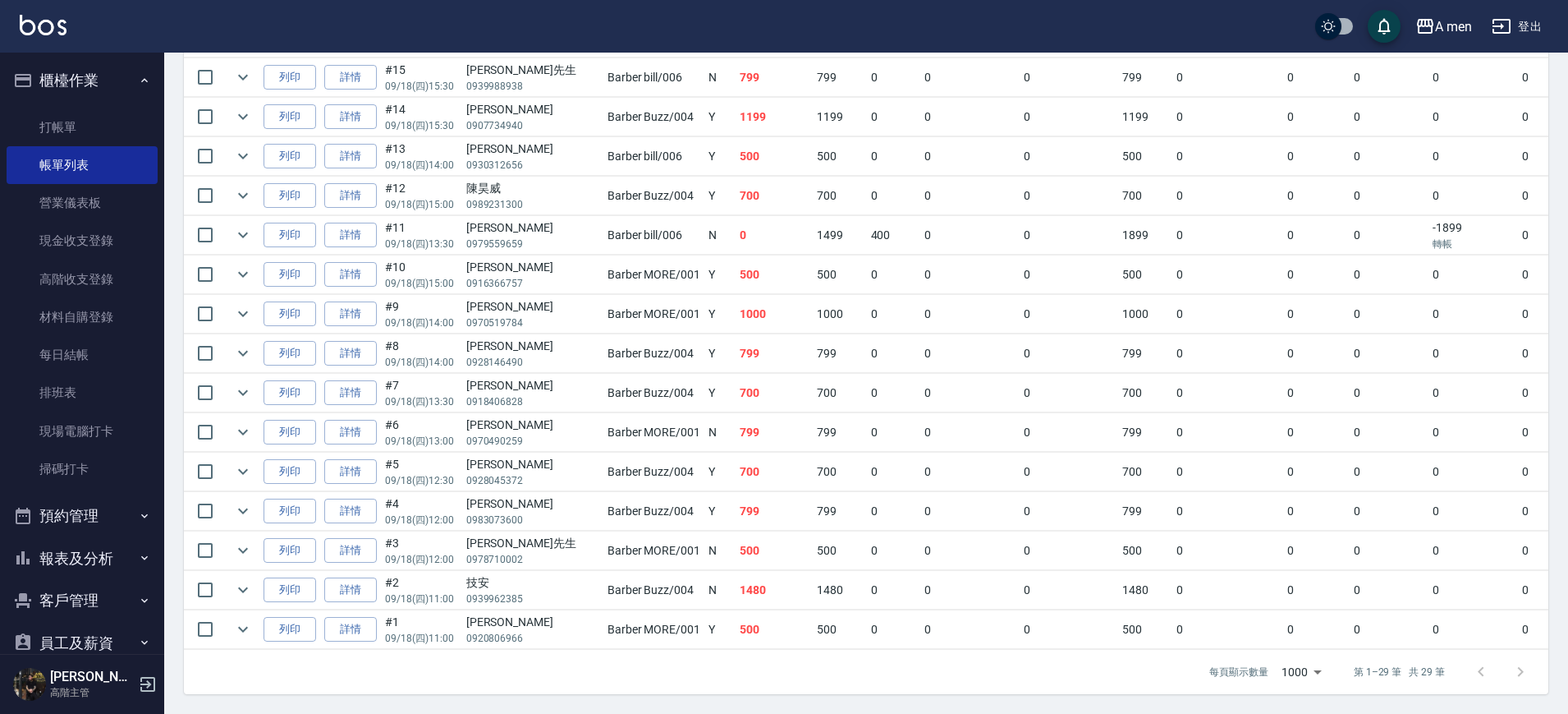
drag, startPoint x: 1071, startPoint y: 649, endPoint x: 1096, endPoint y: 636, distance: 28.2
click at [1096, 636] on div "訂單列表 報表匯出 展開 列印 操作 帳單編號/時間 客戶 設計師 指定 營業現金應收 服務消費 店販消費 卡券使用 (入業績) 卡券販賣 (入業績) 業績收…" at bounding box center [866, 57] width 1365 height 1272
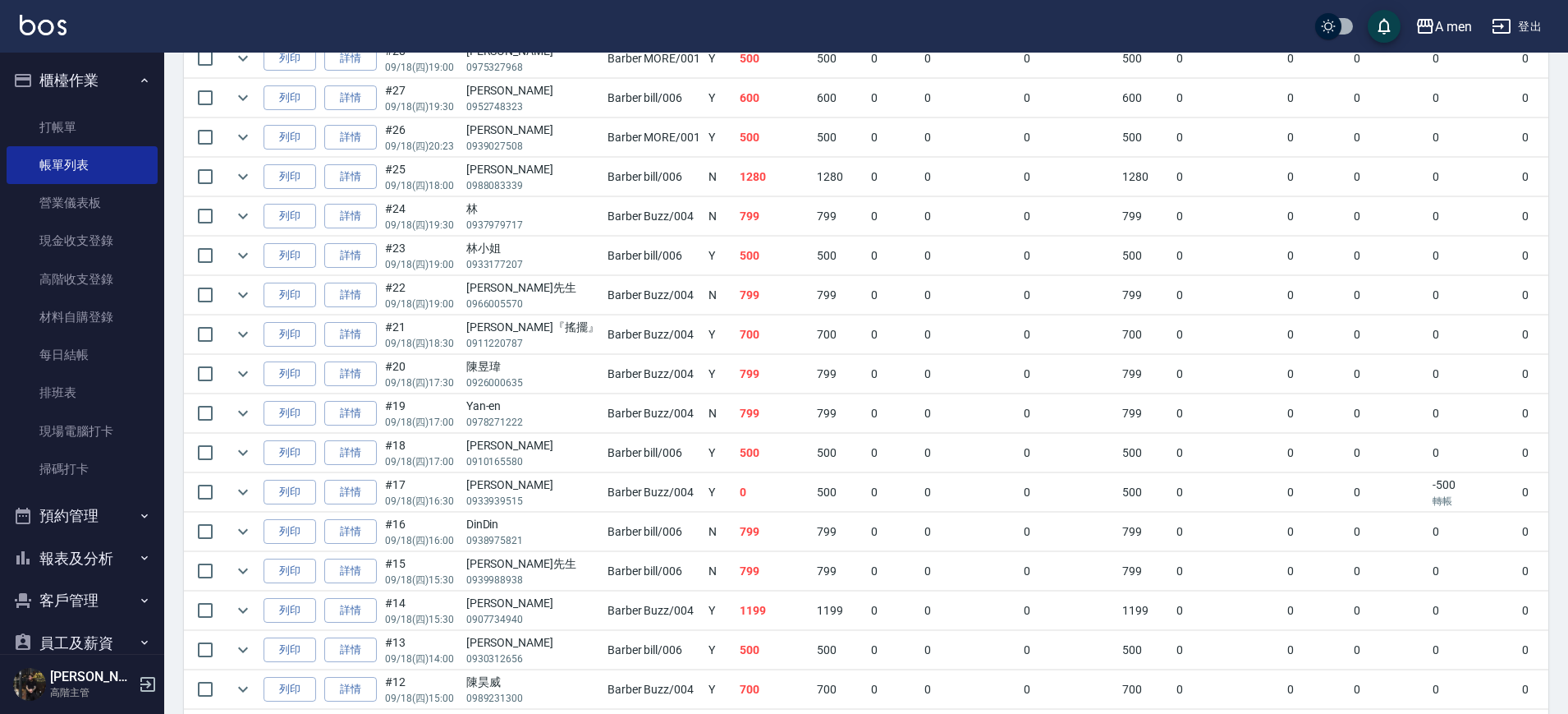
scroll to position [491, 0]
click at [1349, 479] on td "0" at bounding box center [1388, 496] width 78 height 39
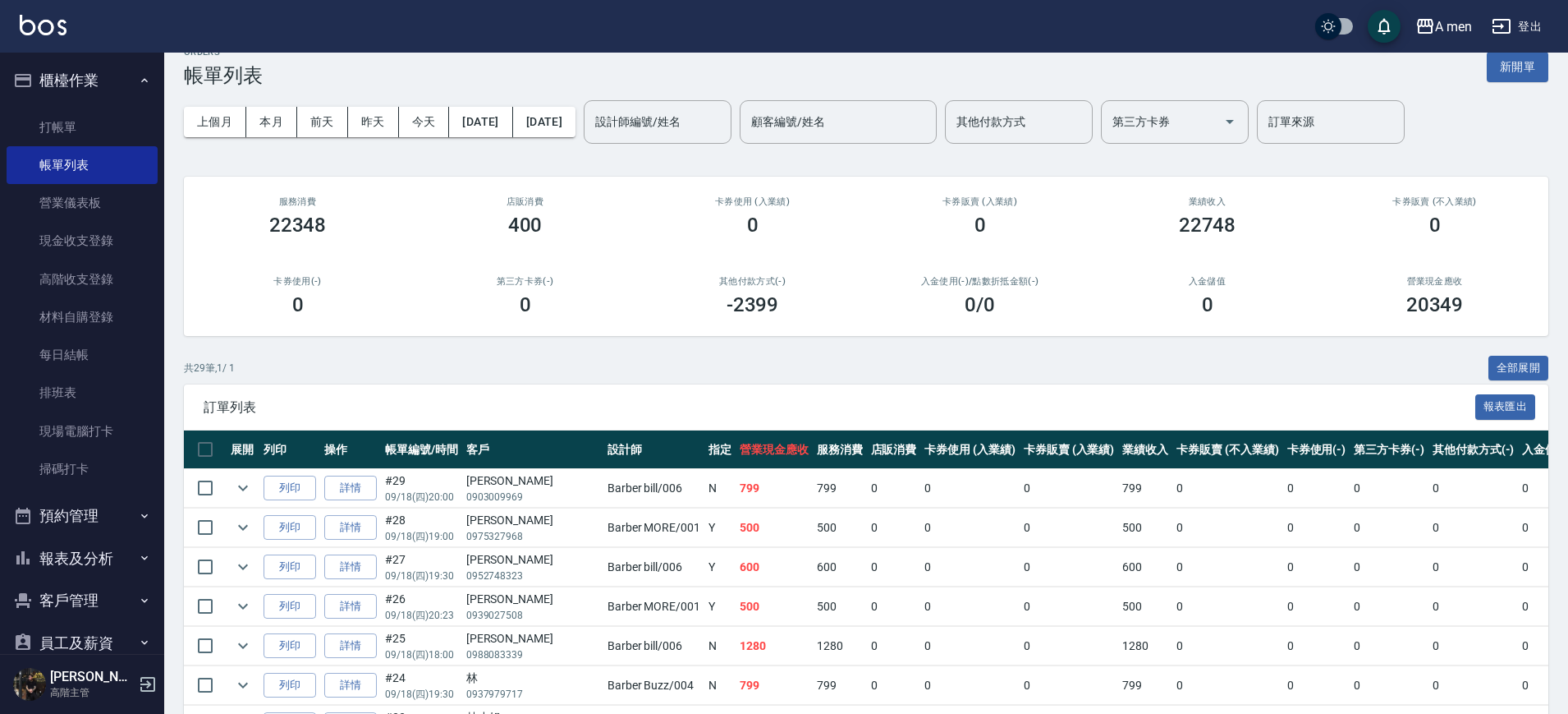
scroll to position [0, 0]
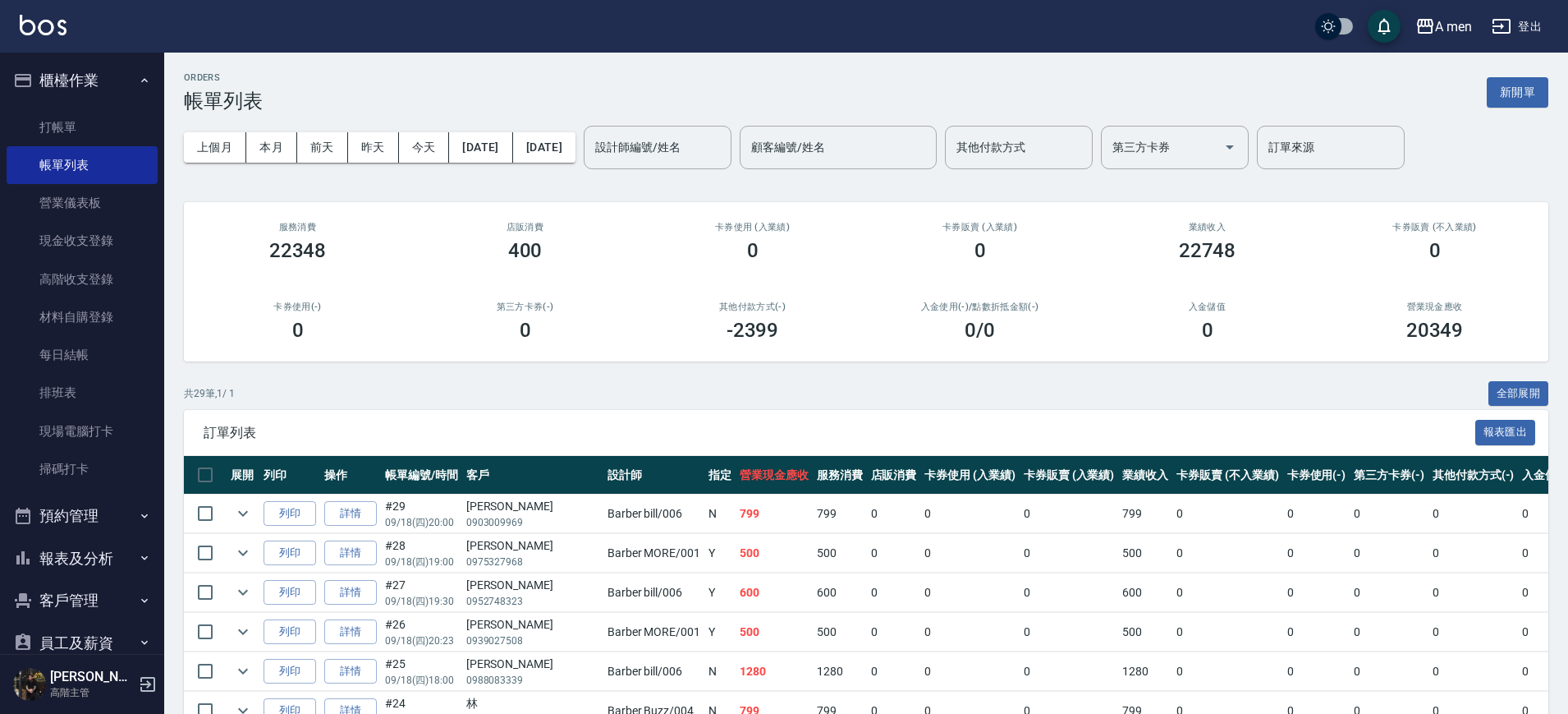
click at [1350, 399] on div "共 29 筆, 1 / 1 全部展開" at bounding box center [866, 394] width 1365 height 25
click at [110, 368] on link "每日結帳" at bounding box center [82, 354] width 151 height 38
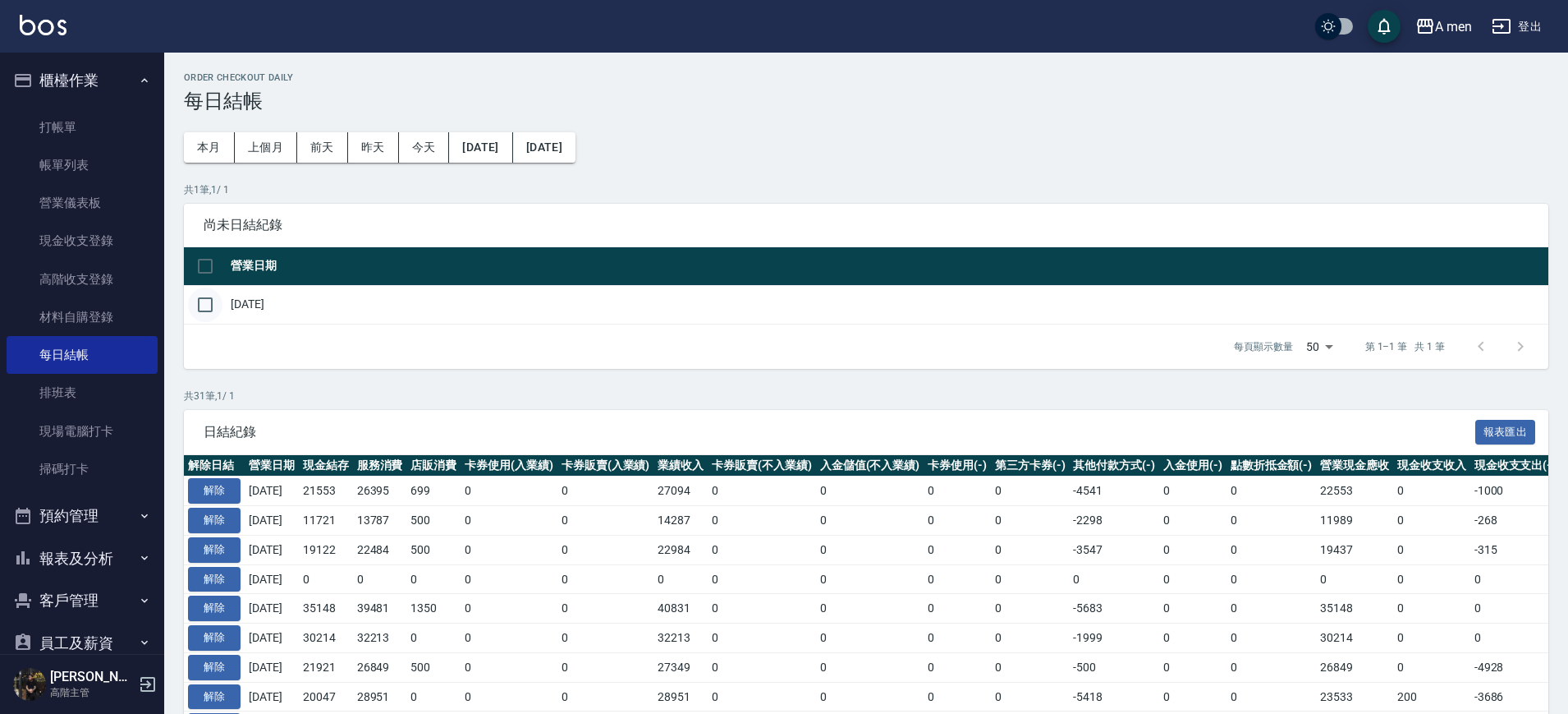
click at [220, 301] on input "checkbox" at bounding box center [205, 305] width 35 height 35
checkbox input "true"
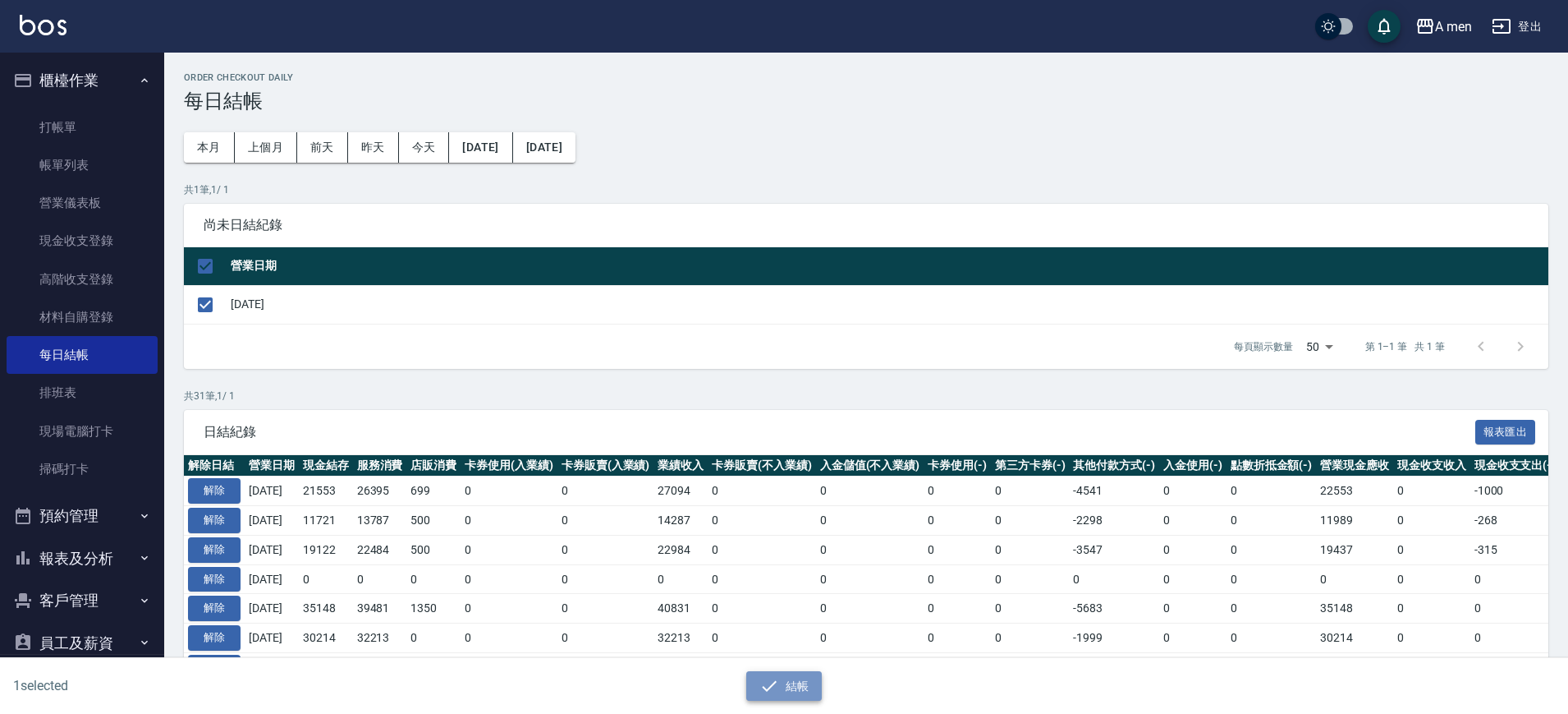
click at [805, 686] on button "結帳" at bounding box center [784, 685] width 76 height 30
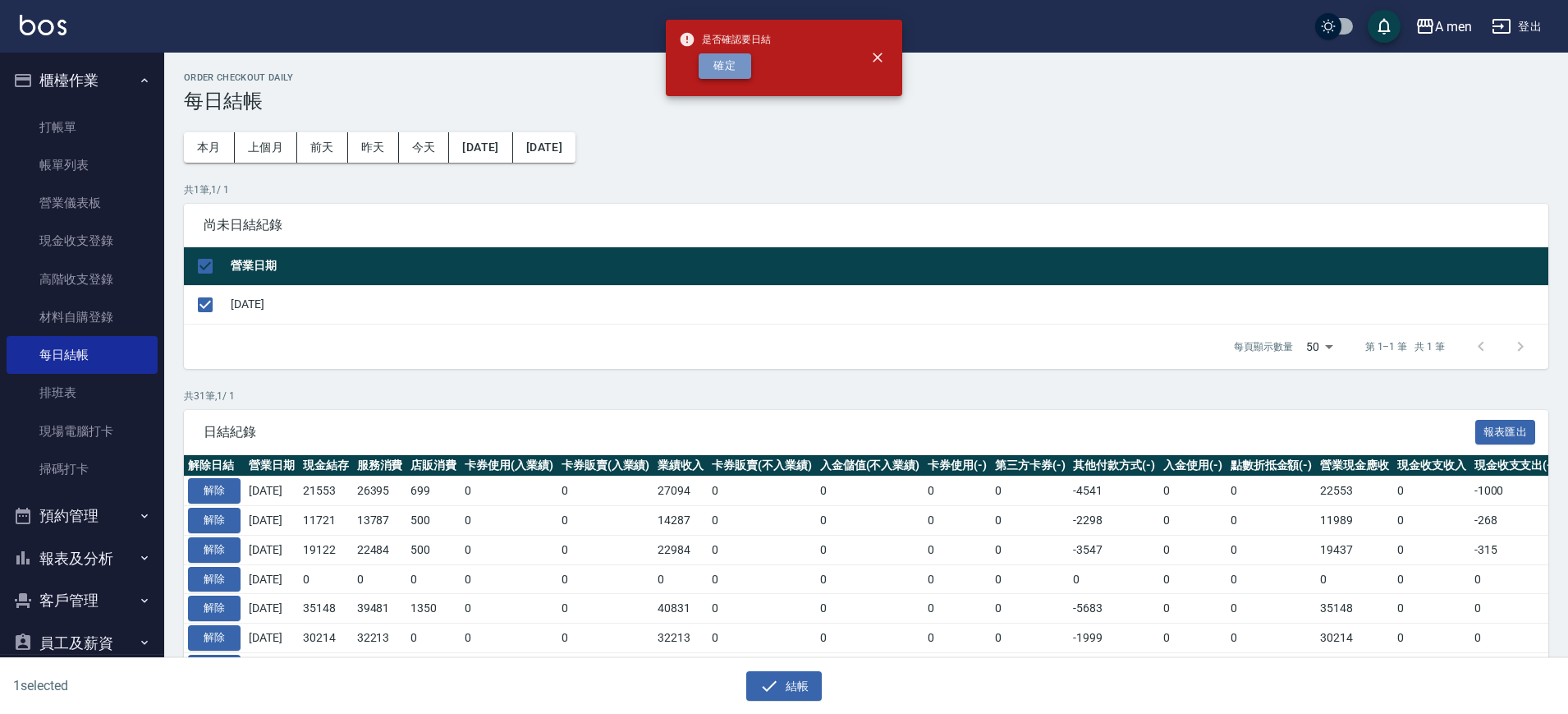
click at [735, 57] on button "確定" at bounding box center [725, 66] width 52 height 25
checkbox input "false"
